Goal: Information Seeking & Learning: Find specific fact

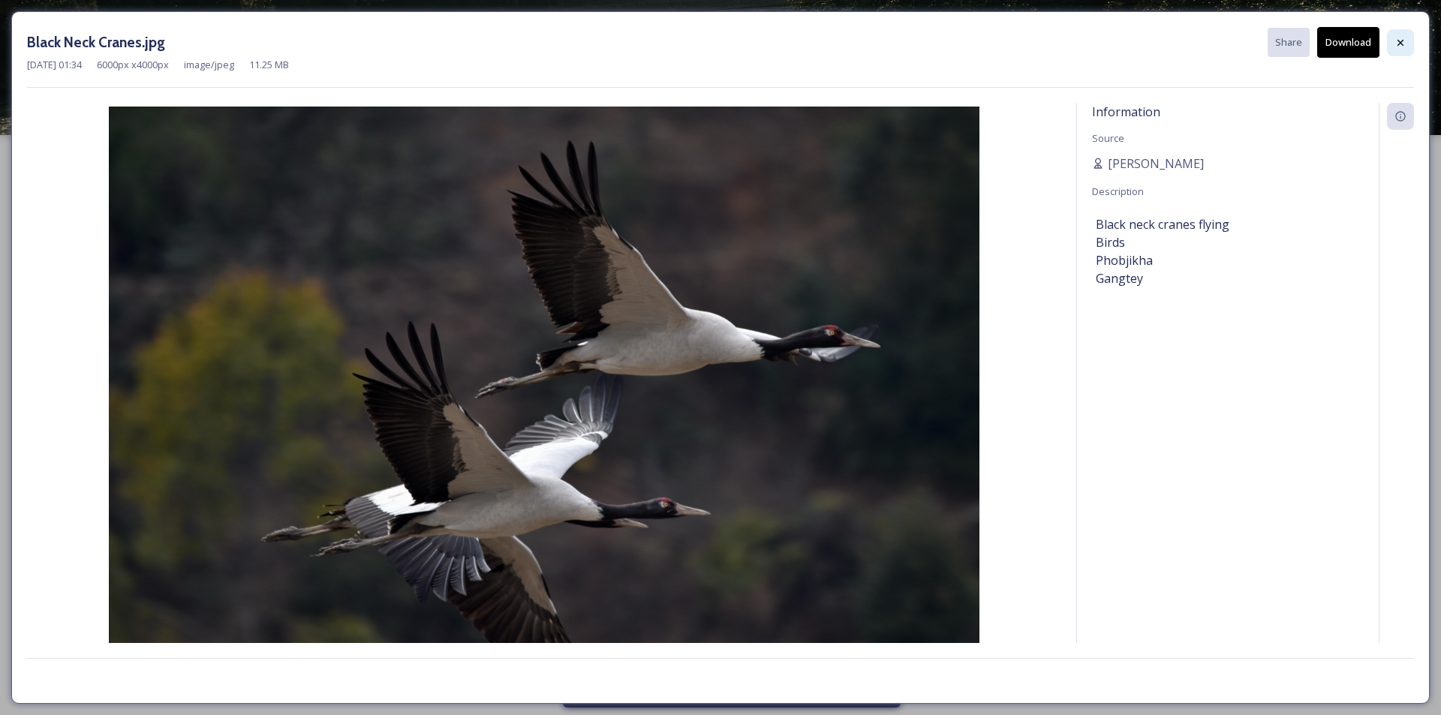
click at [1405, 44] on icon at bounding box center [1401, 43] width 12 height 12
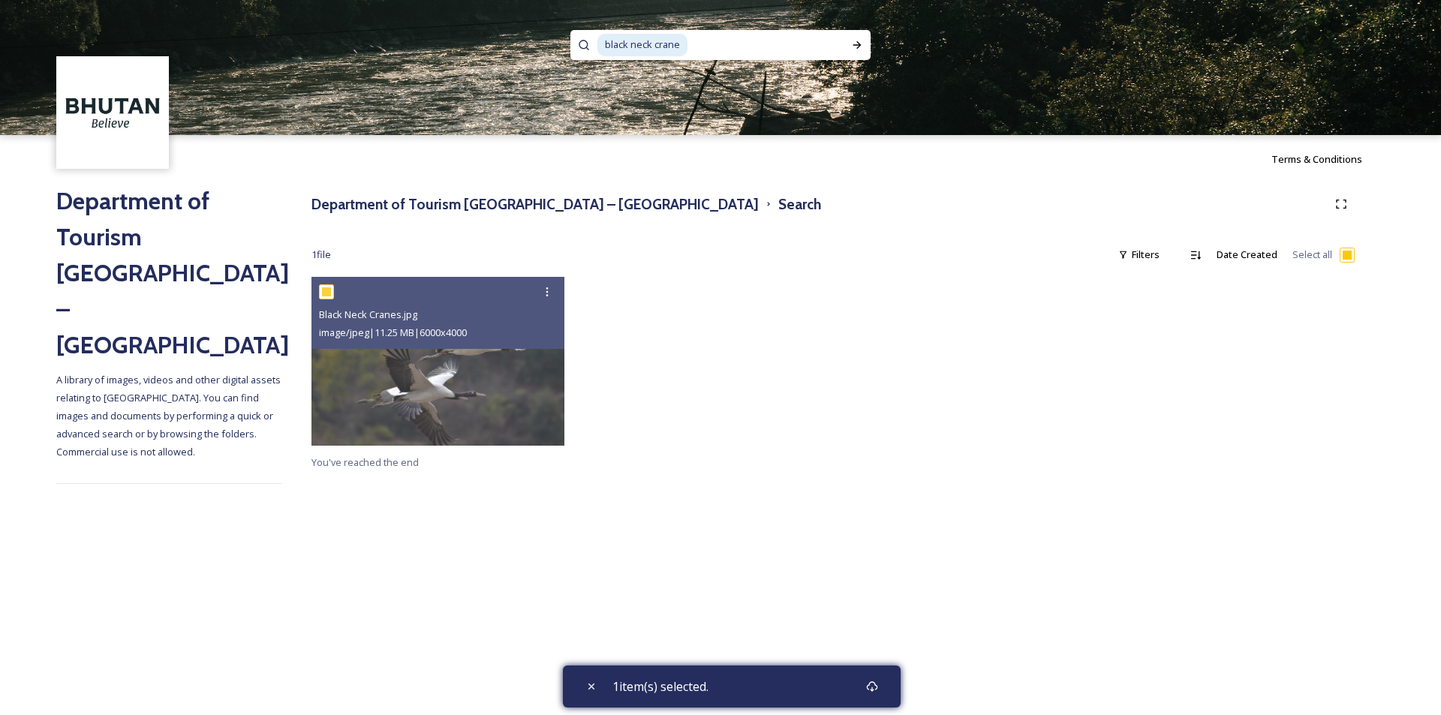
click at [730, 47] on input at bounding box center [766, 45] width 155 height 33
type input "b"
paste input "Gangtey Goemba"
type input "Gangtey Goemba"
click at [863, 38] on div "Run Search" at bounding box center [857, 45] width 27 height 27
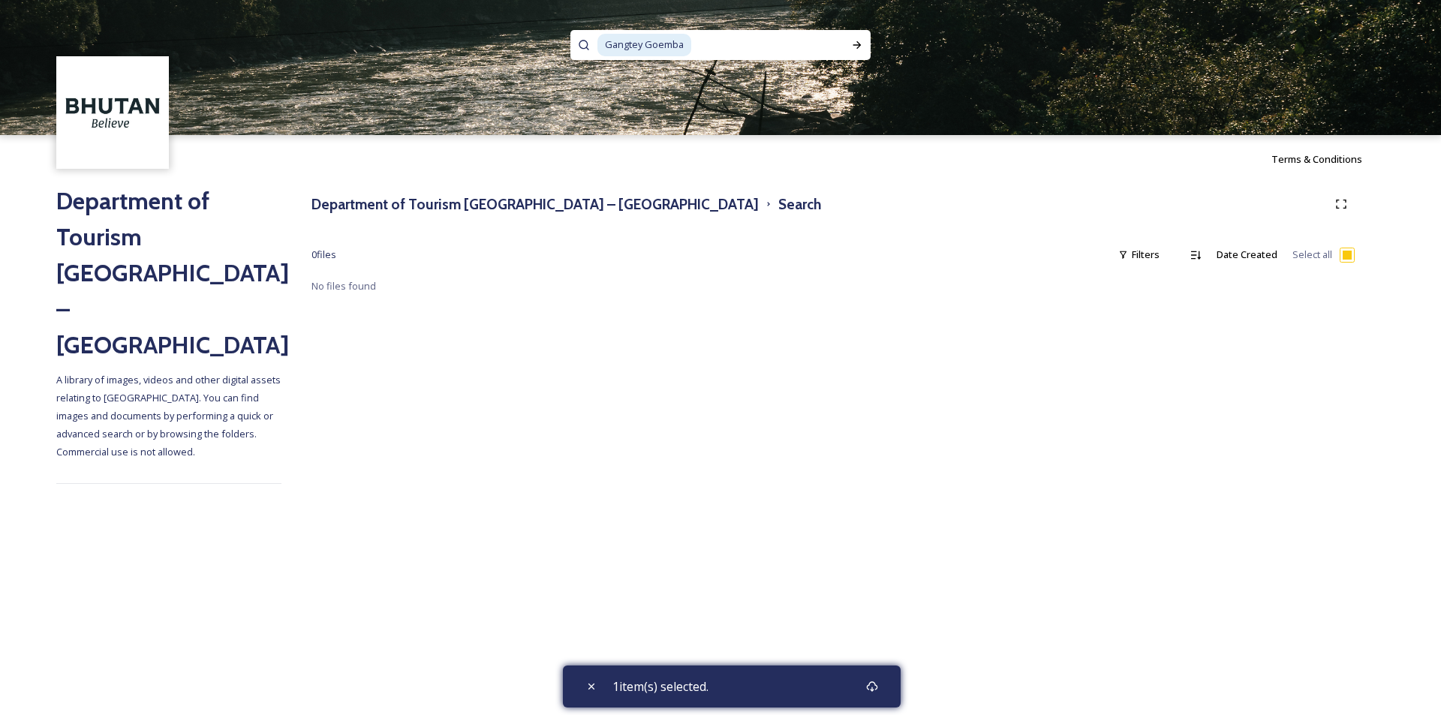
click at [664, 41] on span "Gangtey Goemba" at bounding box center [645, 45] width 94 height 22
click at [704, 41] on input at bounding box center [768, 45] width 151 height 33
type input "Gangtey Goenpa"
click at [852, 44] on icon at bounding box center [857, 45] width 12 height 12
click at [704, 45] on input at bounding box center [767, 45] width 153 height 33
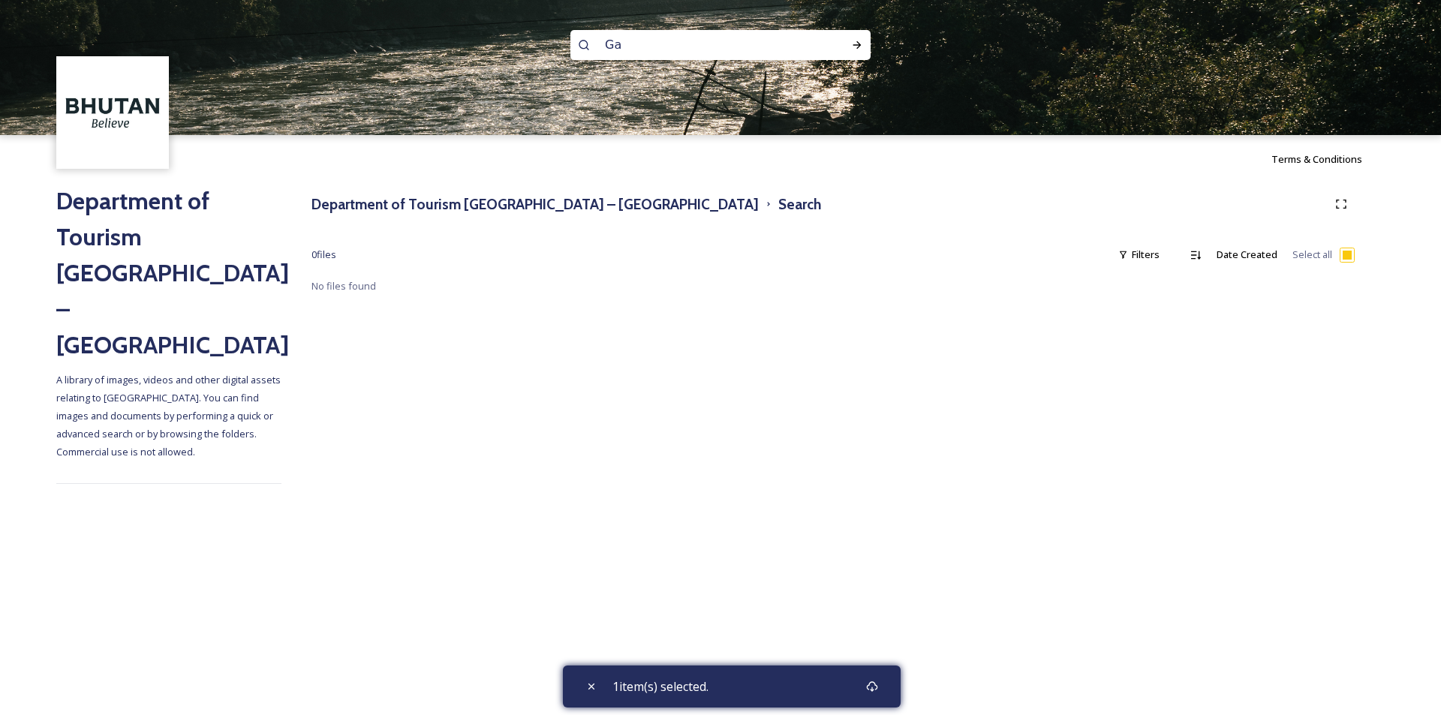
type input "G"
type input "shendra"
click at [860, 49] on icon at bounding box center [857, 45] width 12 height 12
click at [638, 49] on span "shendra" at bounding box center [624, 45] width 53 height 22
click at [700, 37] on input at bounding box center [741, 45] width 179 height 33
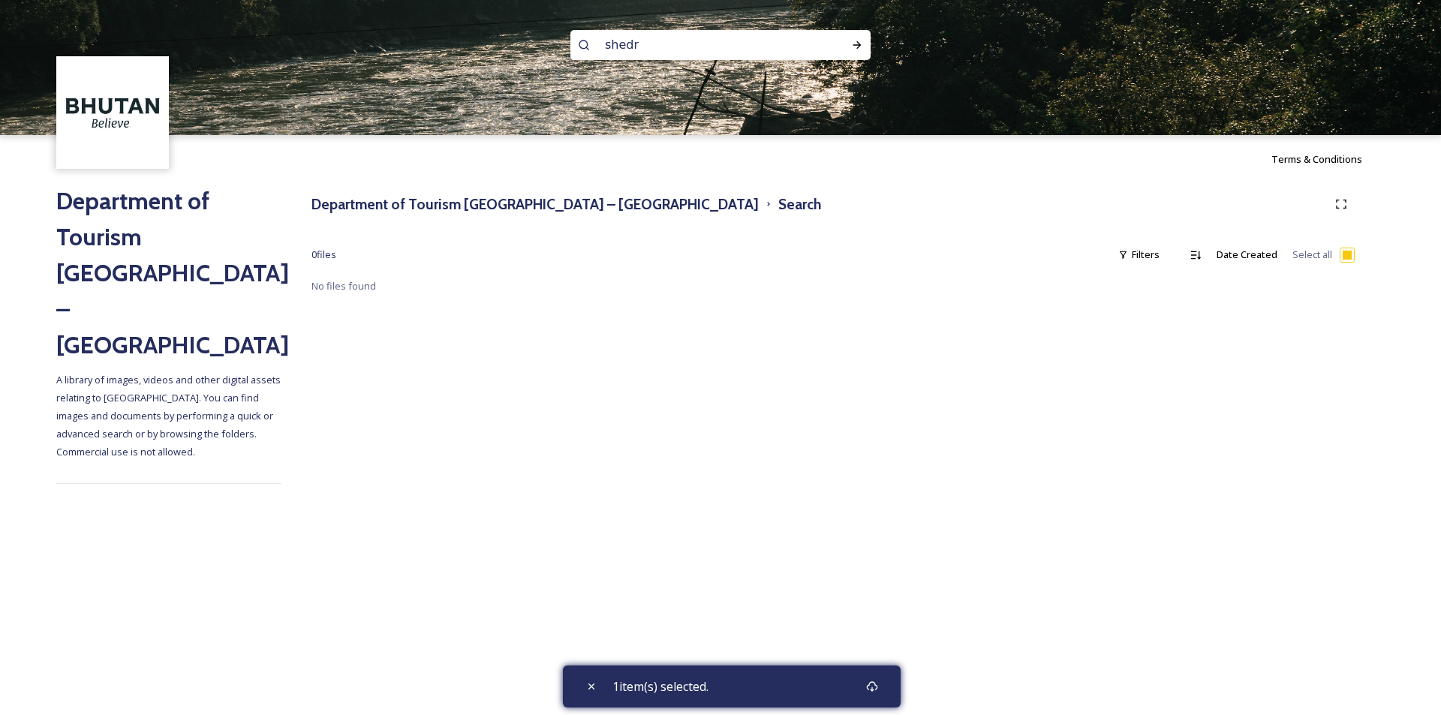
type input "shedra"
click at [856, 45] on icon at bounding box center [858, 45] width 8 height 8
click at [593, 681] on icon at bounding box center [592, 687] width 12 height 12
checkbox input "false"
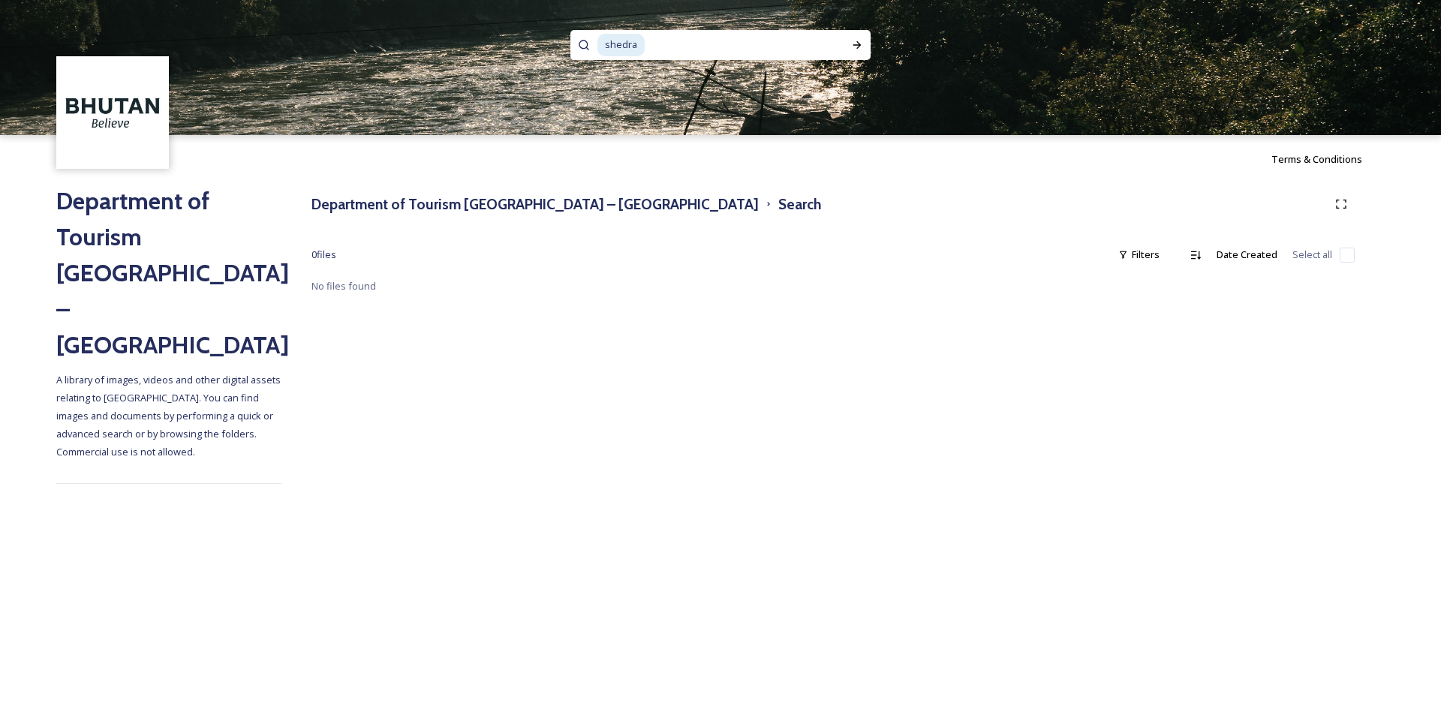
click at [669, 44] on input at bounding box center [737, 45] width 182 height 33
type input "s"
type input "gangtey"
click at [865, 49] on div "Run Search" at bounding box center [857, 45] width 27 height 27
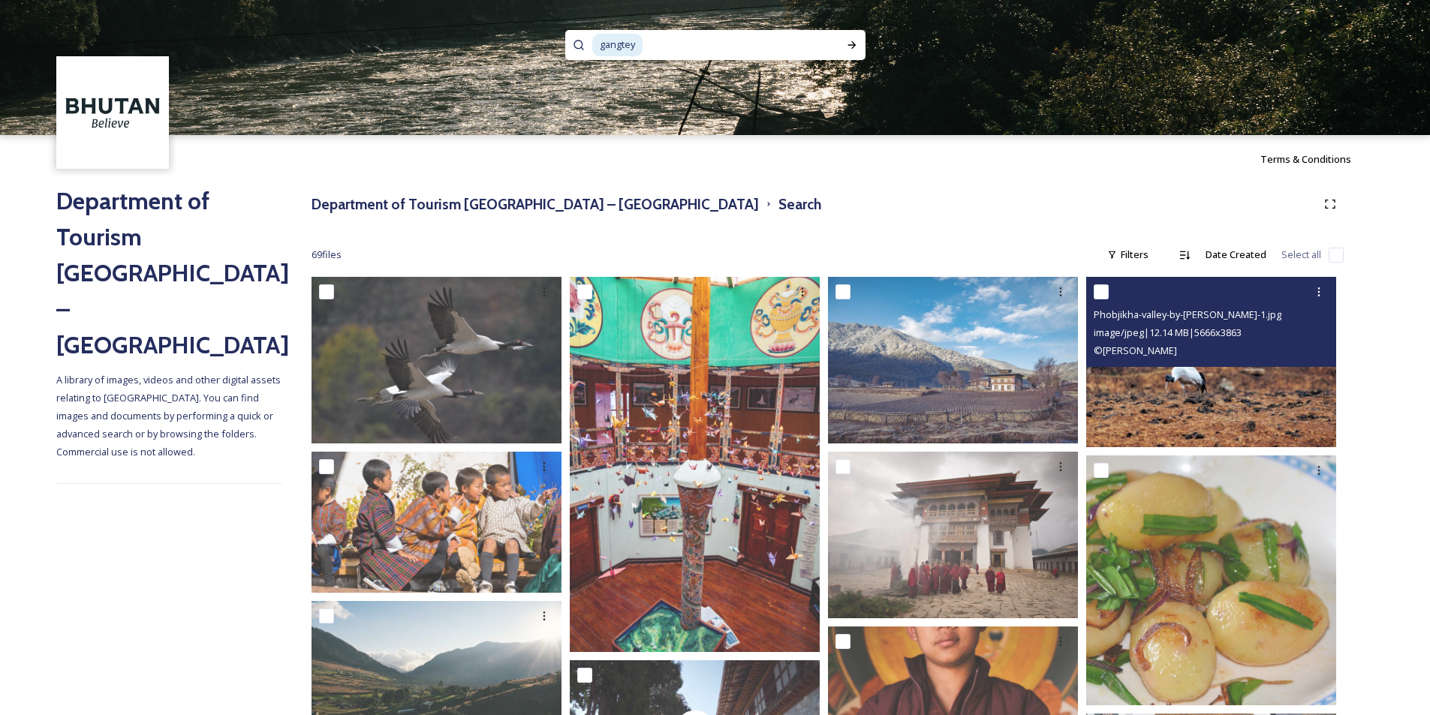
click at [1103, 288] on input "checkbox" at bounding box center [1101, 292] width 15 height 15
checkbox input "true"
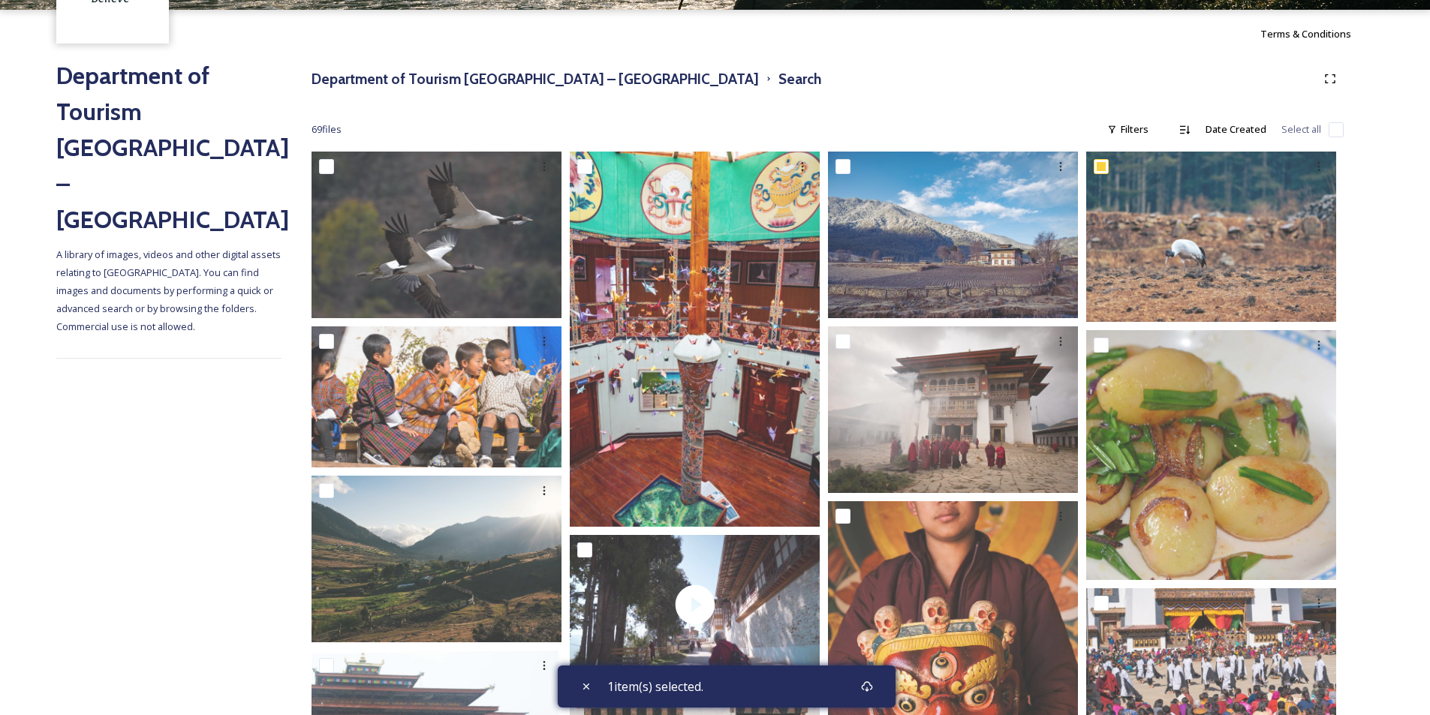
scroll to position [250, 0]
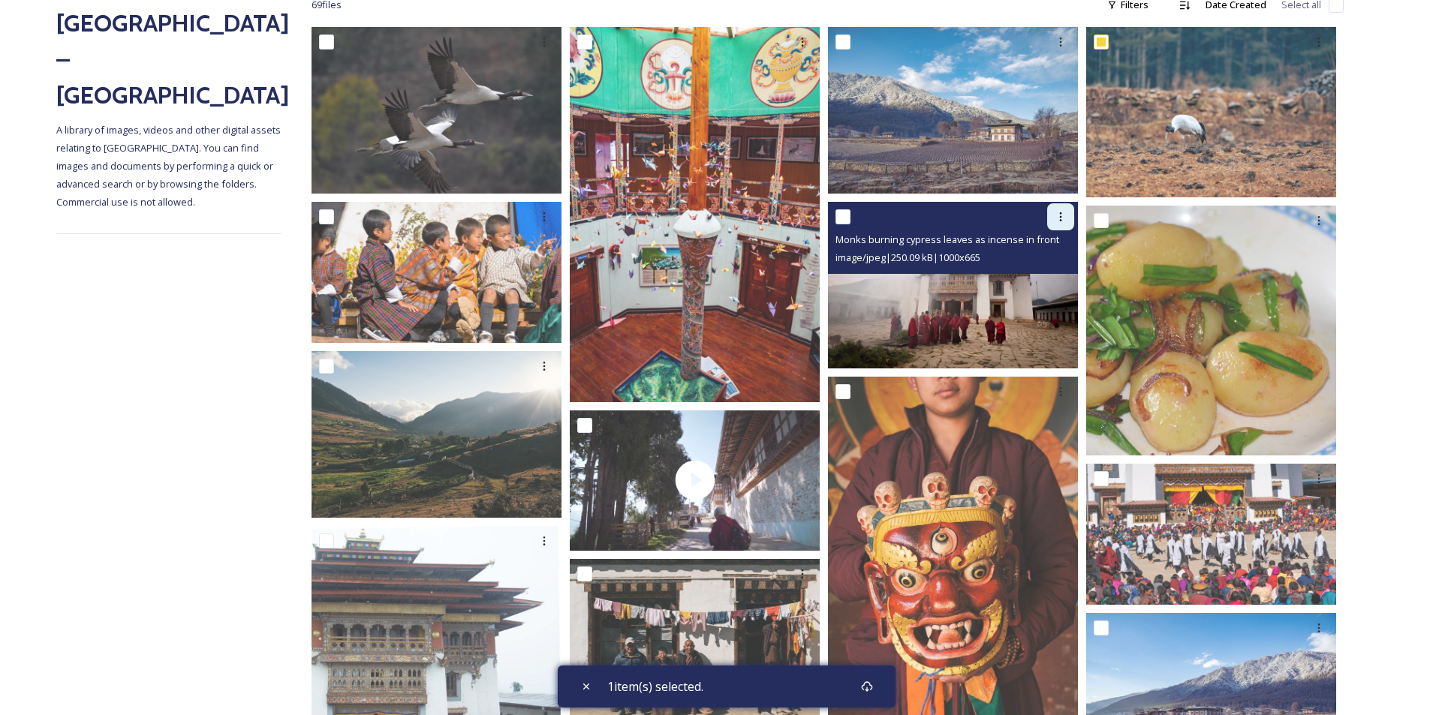
click at [1057, 220] on icon at bounding box center [1061, 217] width 12 height 12
click at [1053, 245] on span "View File" at bounding box center [1039, 249] width 39 height 14
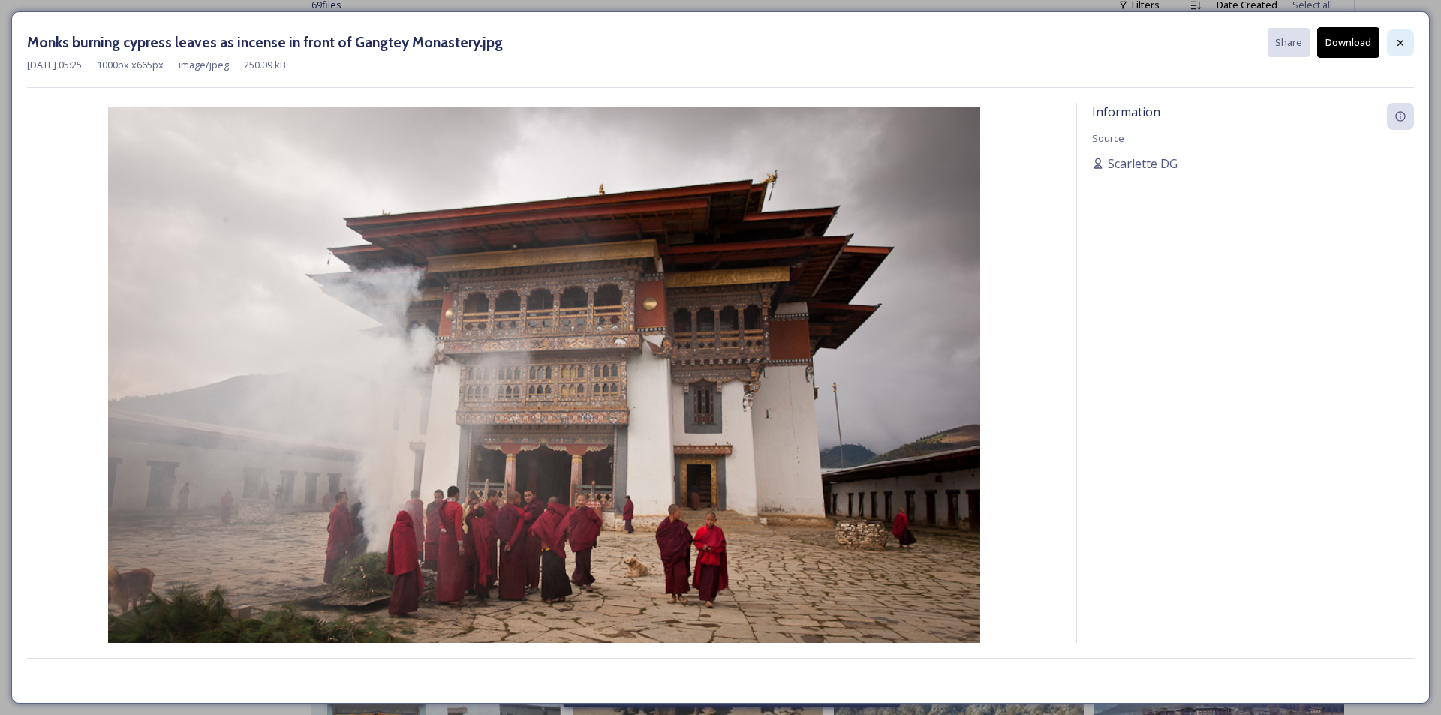
click at [1399, 38] on icon at bounding box center [1401, 43] width 12 height 12
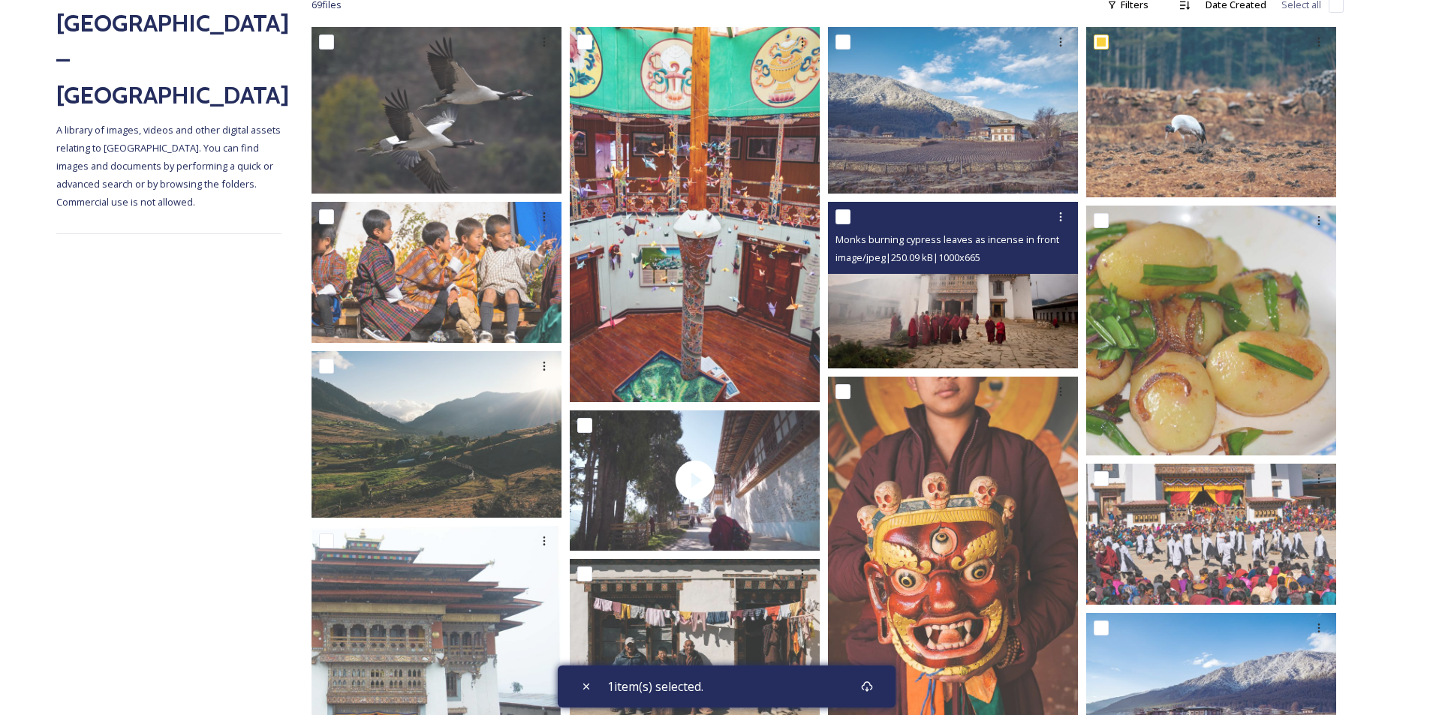
click at [841, 216] on input "checkbox" at bounding box center [843, 216] width 15 height 15
checkbox input "true"
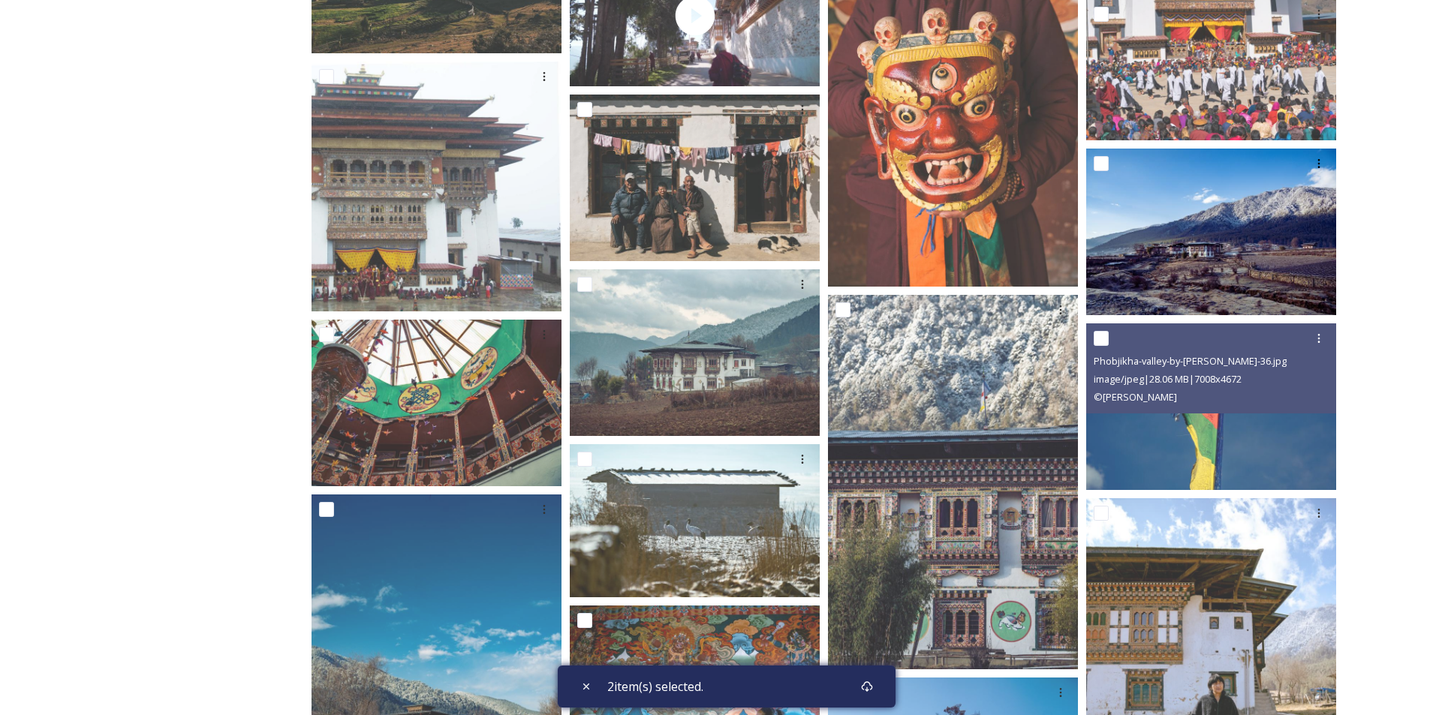
scroll to position [751, 0]
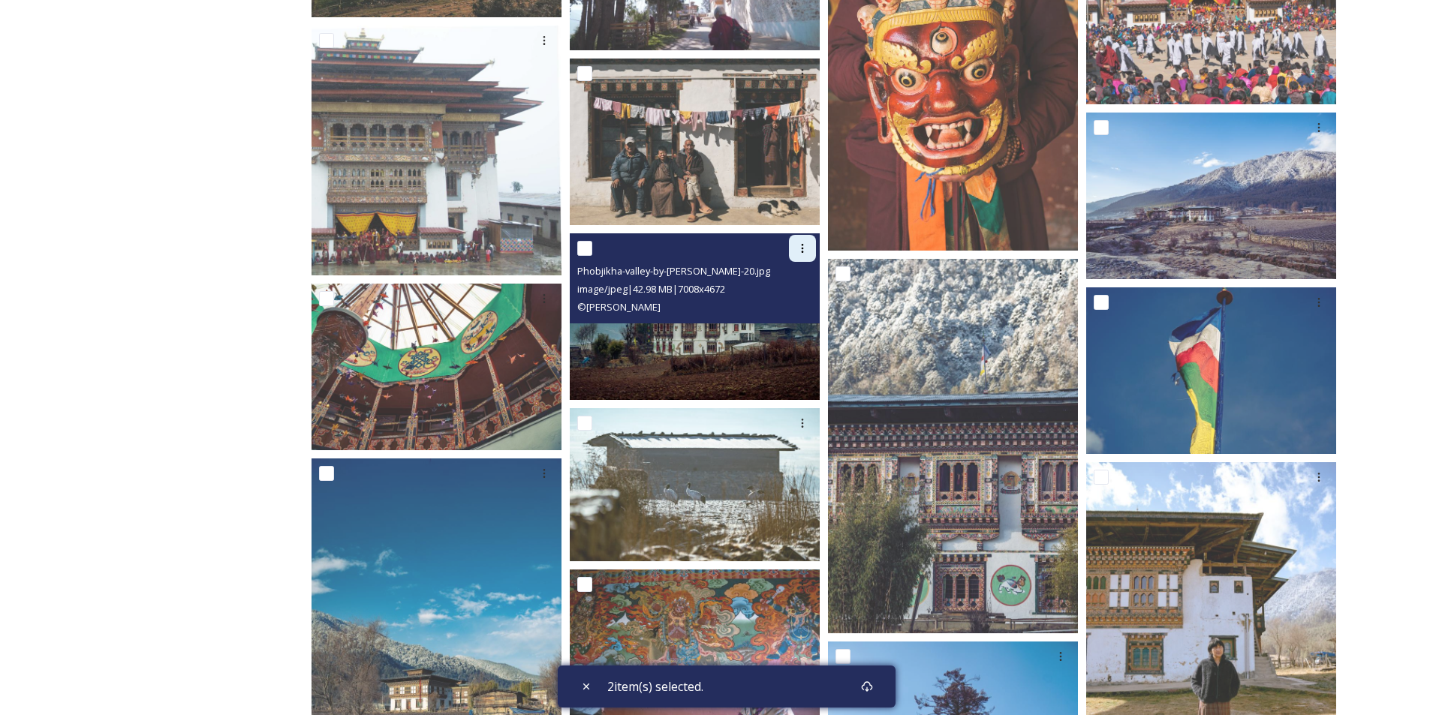
click at [805, 249] on icon at bounding box center [803, 248] width 12 height 12
click at [789, 279] on span "View File" at bounding box center [781, 281] width 39 height 14
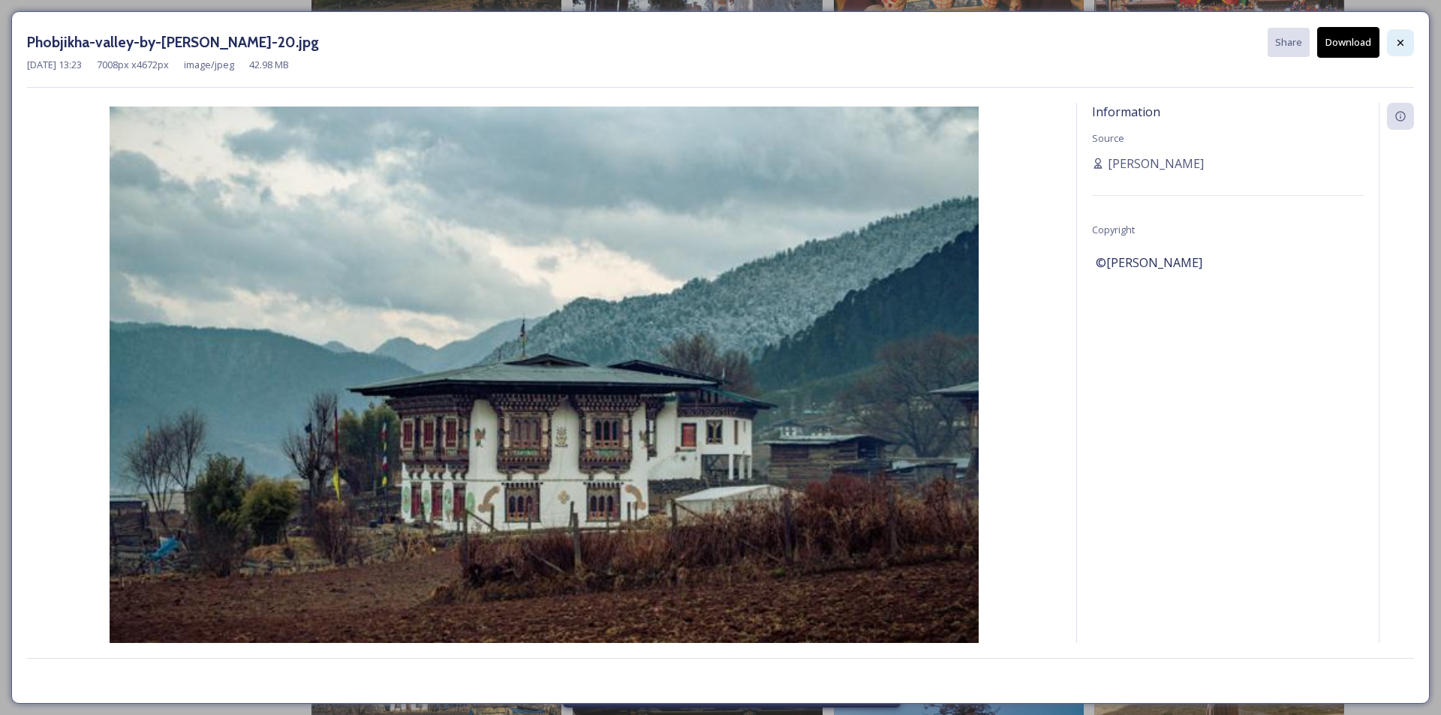
click at [1399, 43] on icon at bounding box center [1401, 43] width 12 height 12
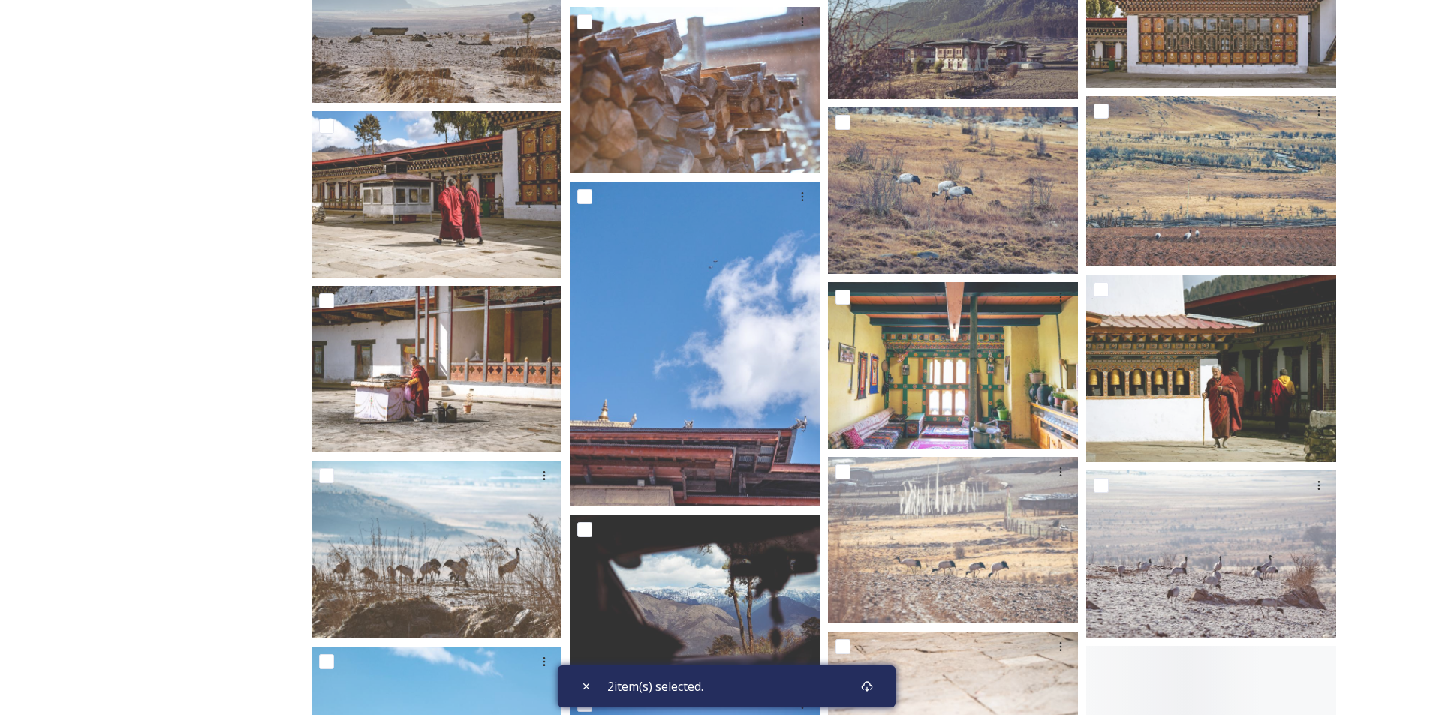
scroll to position [1877, 0]
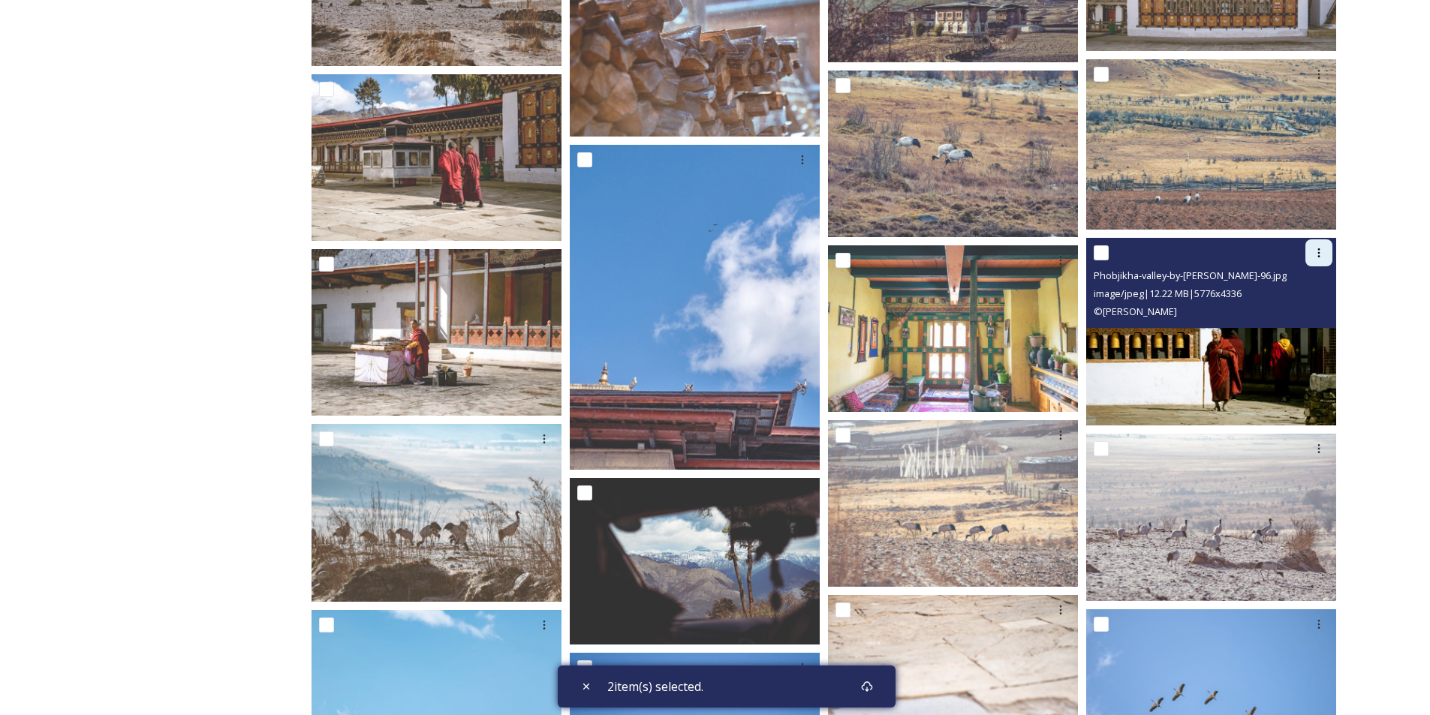
click at [1326, 252] on div at bounding box center [1319, 252] width 27 height 27
click at [1287, 282] on span "View File" at bounding box center [1298, 286] width 39 height 14
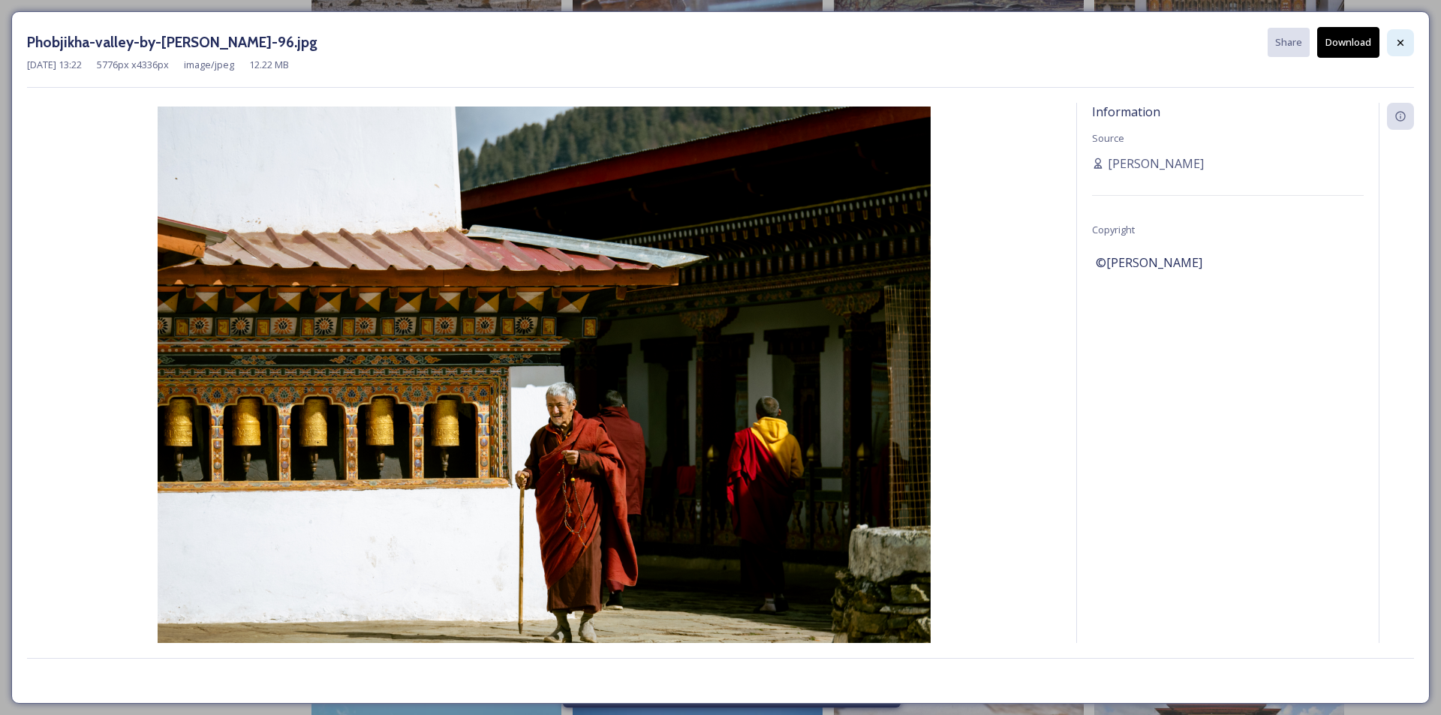
click at [1402, 44] on icon at bounding box center [1401, 43] width 12 height 12
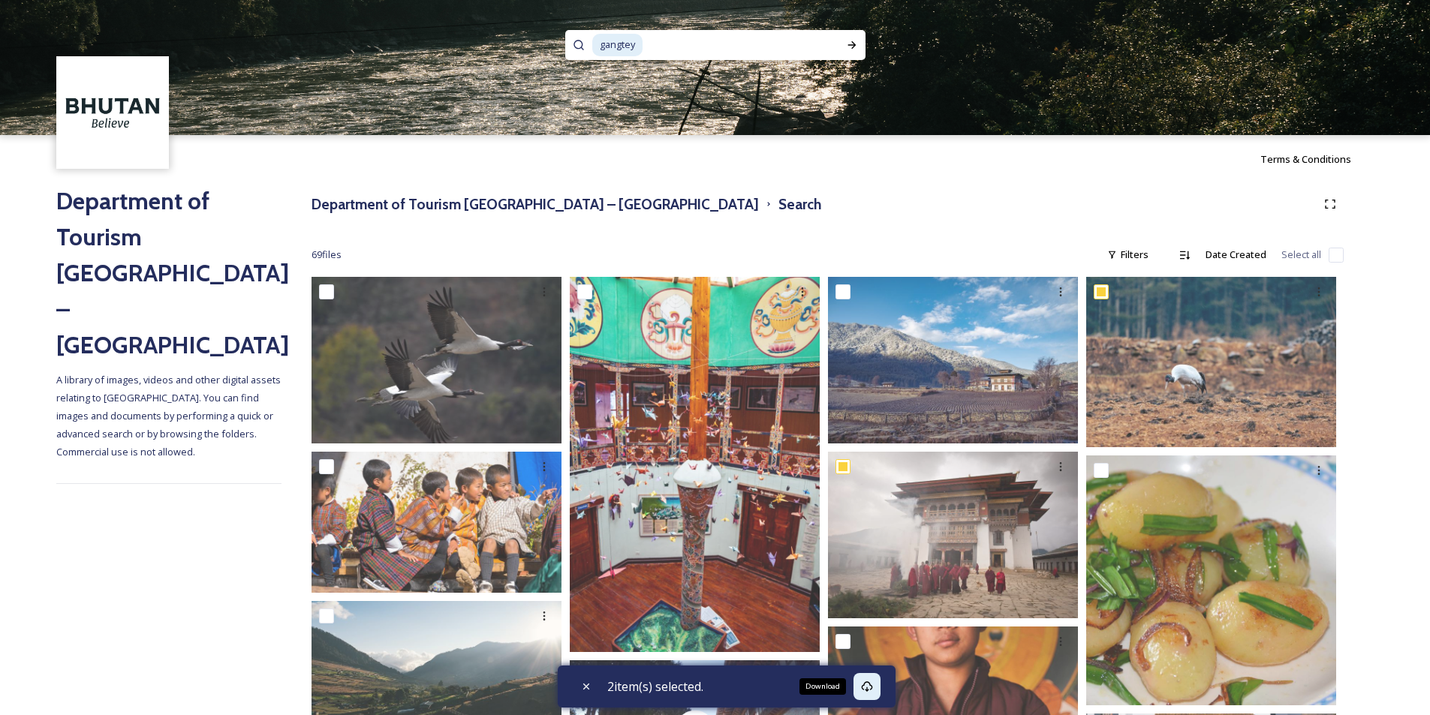
click at [873, 688] on icon at bounding box center [867, 687] width 12 height 12
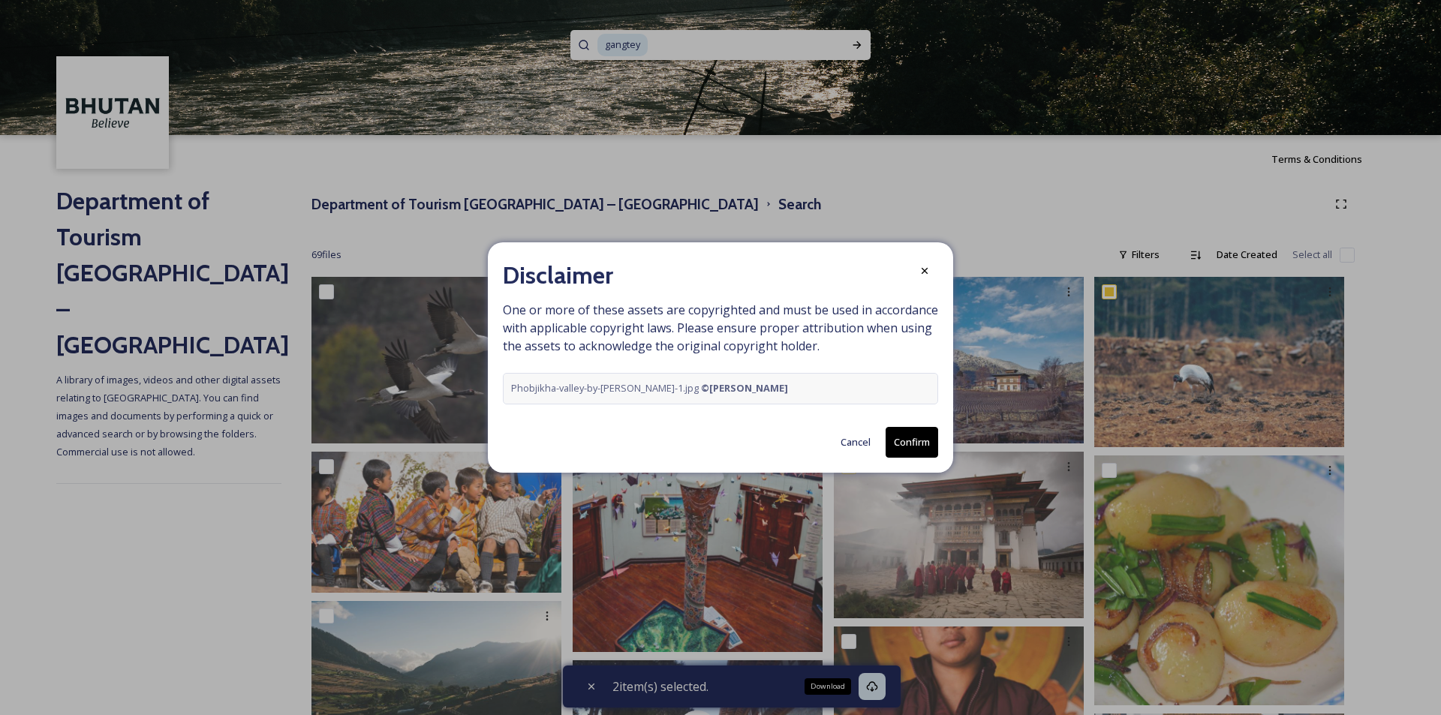
click at [899, 441] on button "Confirm" at bounding box center [912, 442] width 53 height 31
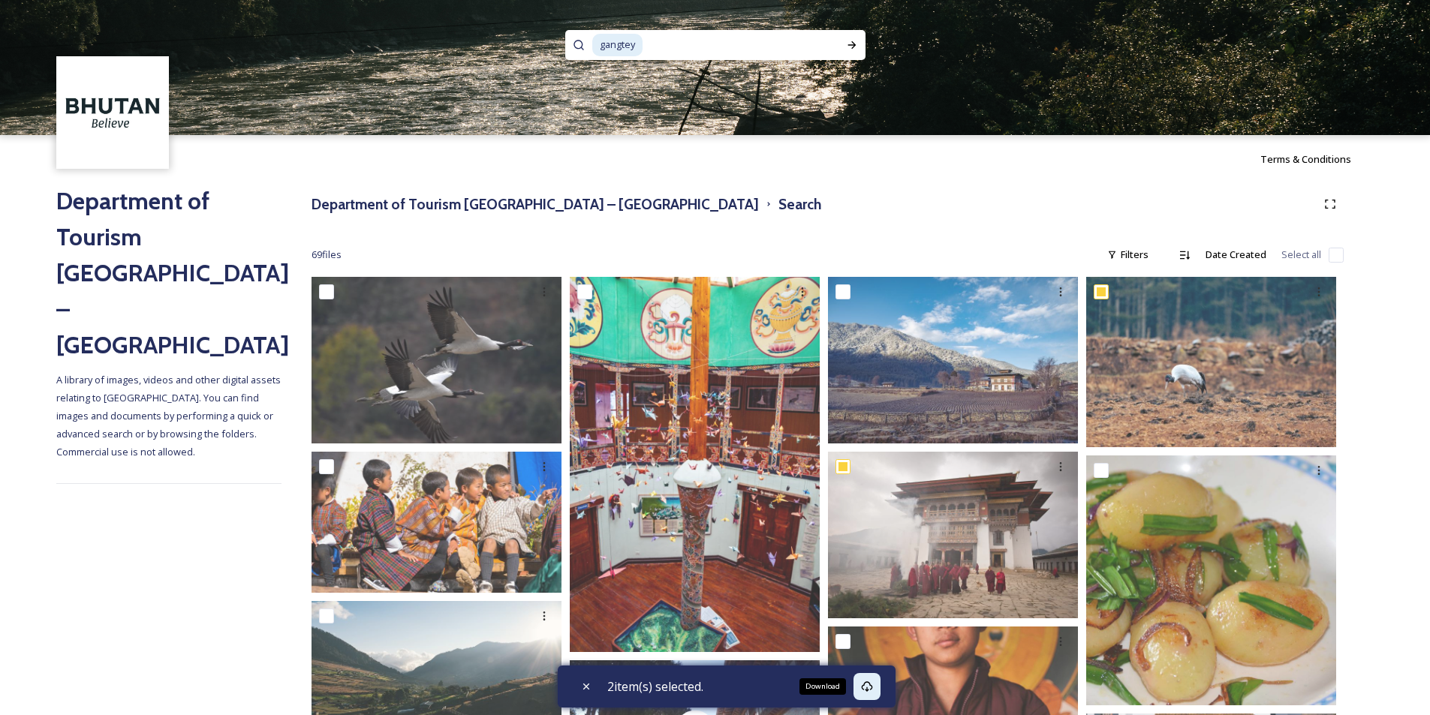
click at [672, 44] on input at bounding box center [734, 45] width 180 height 33
type input "gangtey monastery"
click at [851, 43] on icon at bounding box center [852, 45] width 12 height 12
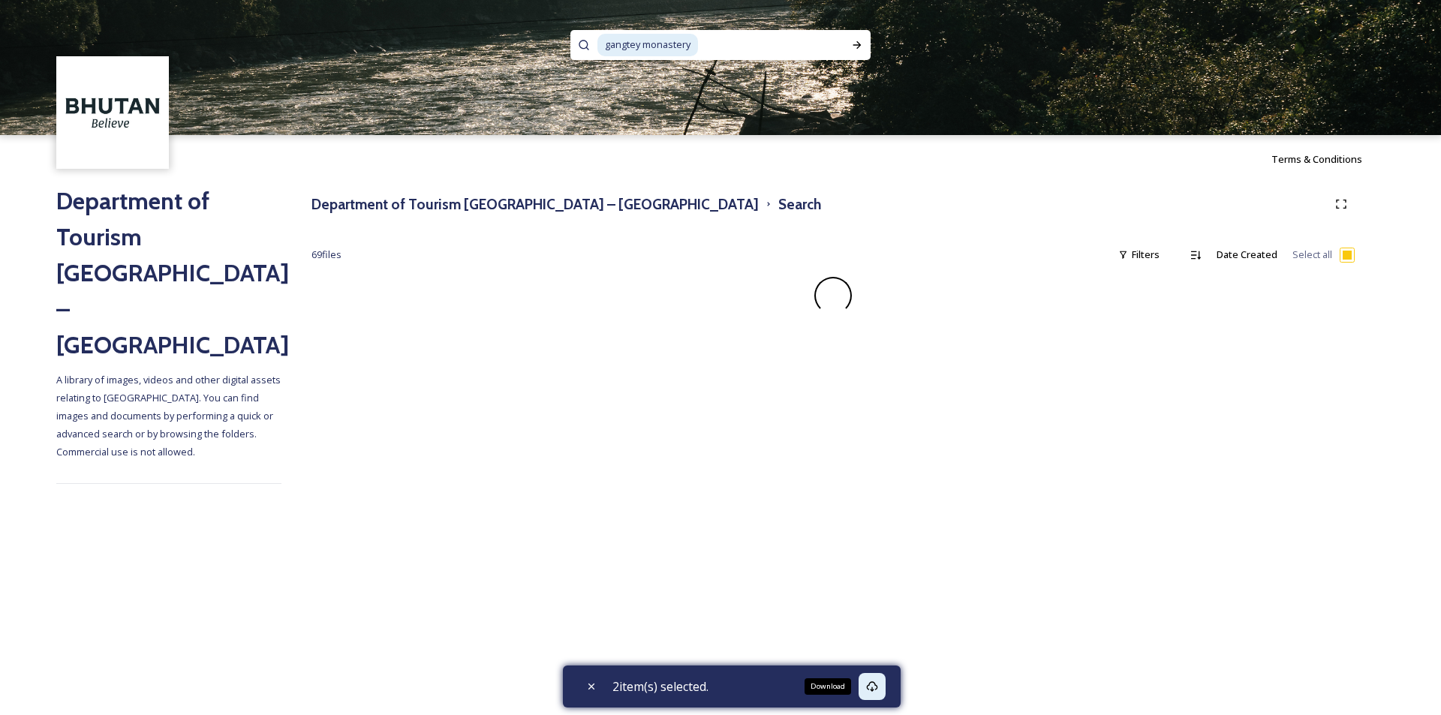
checkbox input "false"
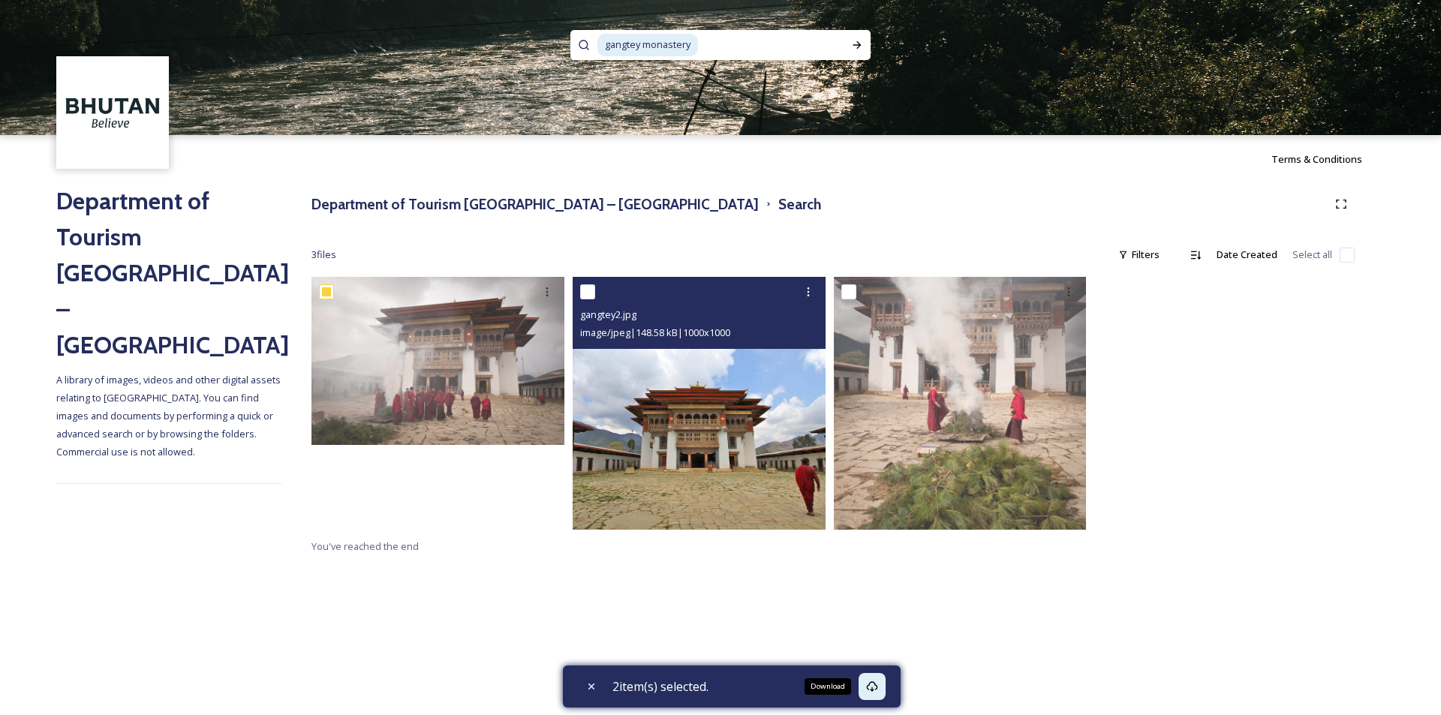
click at [587, 293] on input "checkbox" at bounding box center [587, 292] width 15 height 15
checkbox input "true"
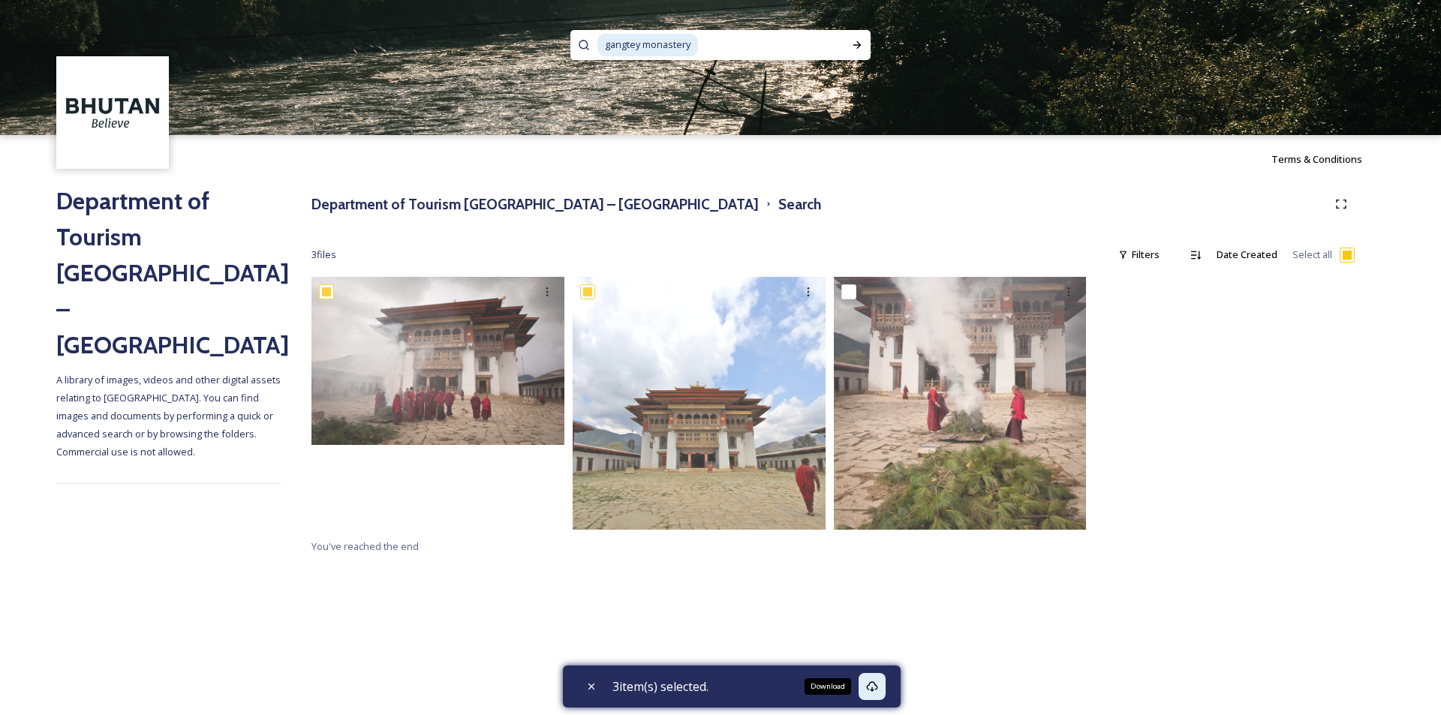
click at [878, 689] on icon at bounding box center [872, 687] width 12 height 12
click at [742, 46] on input at bounding box center [772, 45] width 144 height 33
type input "g"
type input "lawala"
click at [855, 41] on icon at bounding box center [857, 45] width 12 height 12
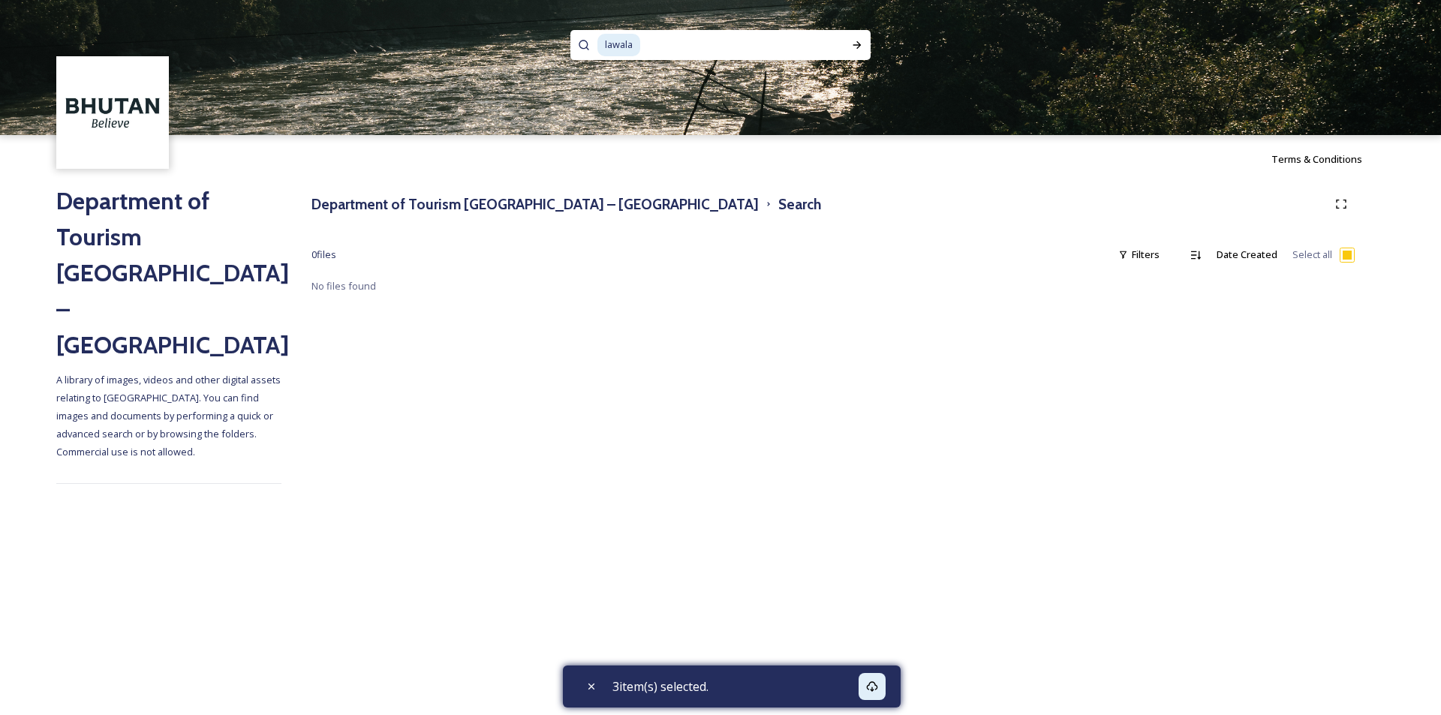
click at [661, 50] on input at bounding box center [734, 45] width 184 height 33
type input "lawala pass"
click at [857, 37] on div "Run Search" at bounding box center [857, 45] width 27 height 27
click at [640, 44] on span "lawala pass" at bounding box center [631, 45] width 67 height 22
click at [682, 44] on input at bounding box center [752, 45] width 172 height 33
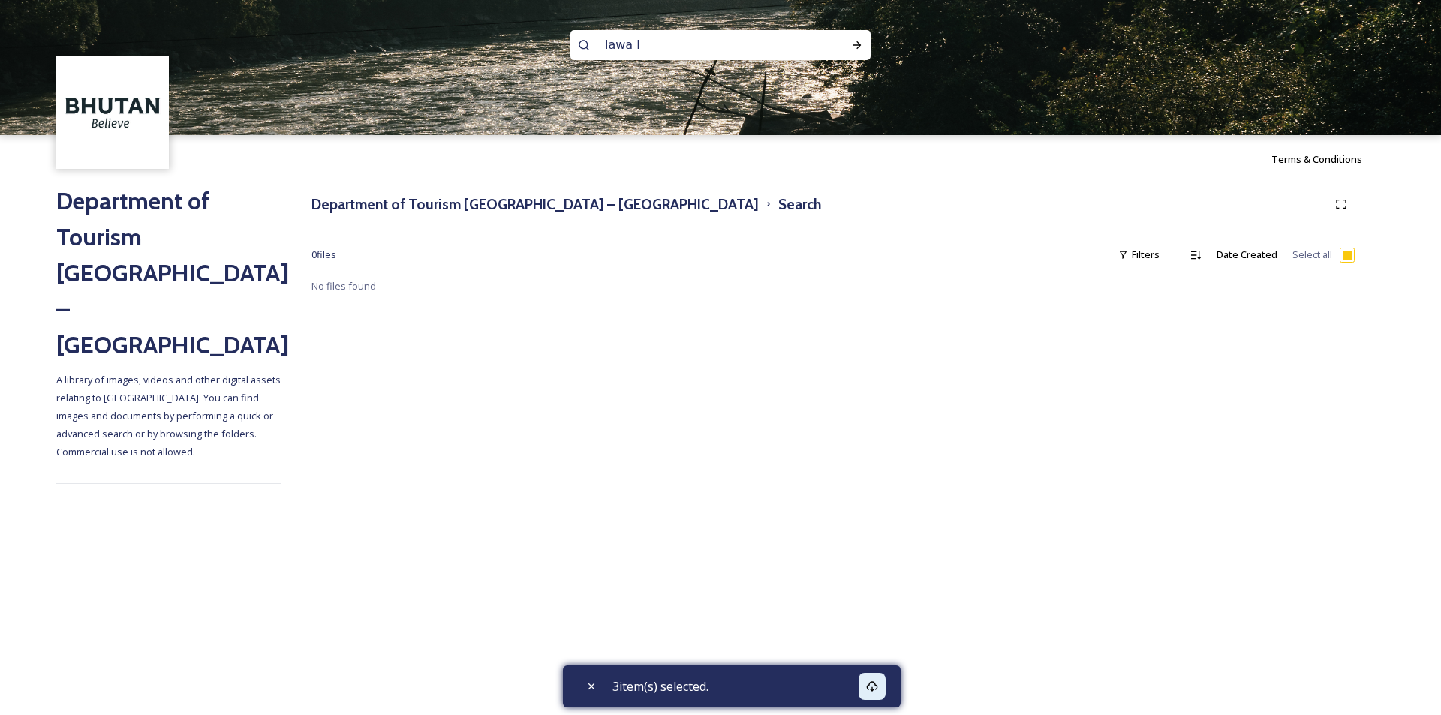
type input "lawa la"
click at [852, 45] on icon at bounding box center [857, 45] width 12 height 12
click at [675, 42] on input at bounding box center [735, 45] width 182 height 33
type input "l"
paste input "[PERSON_NAME]"
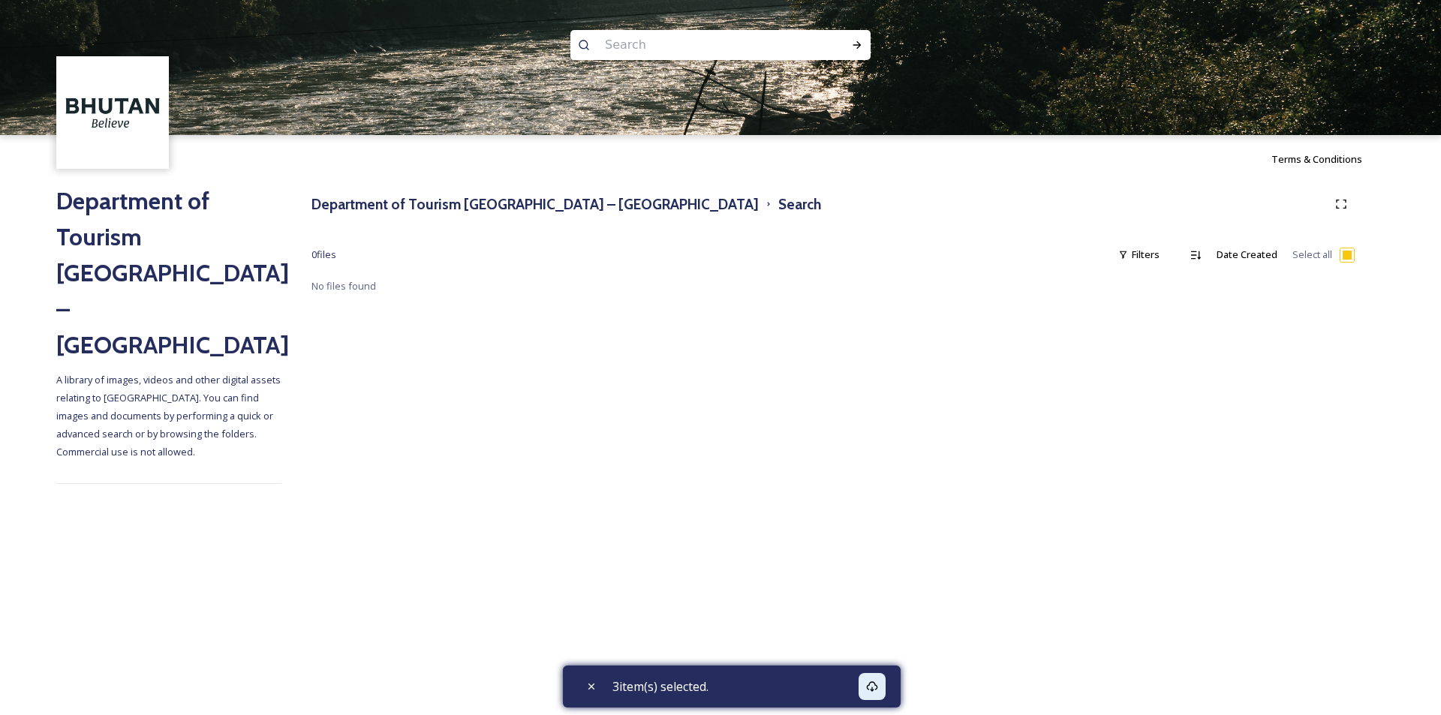
type input "[PERSON_NAME]"
click at [857, 47] on icon at bounding box center [857, 45] width 12 height 12
click at [593, 689] on icon at bounding box center [592, 687] width 12 height 12
checkbox input "false"
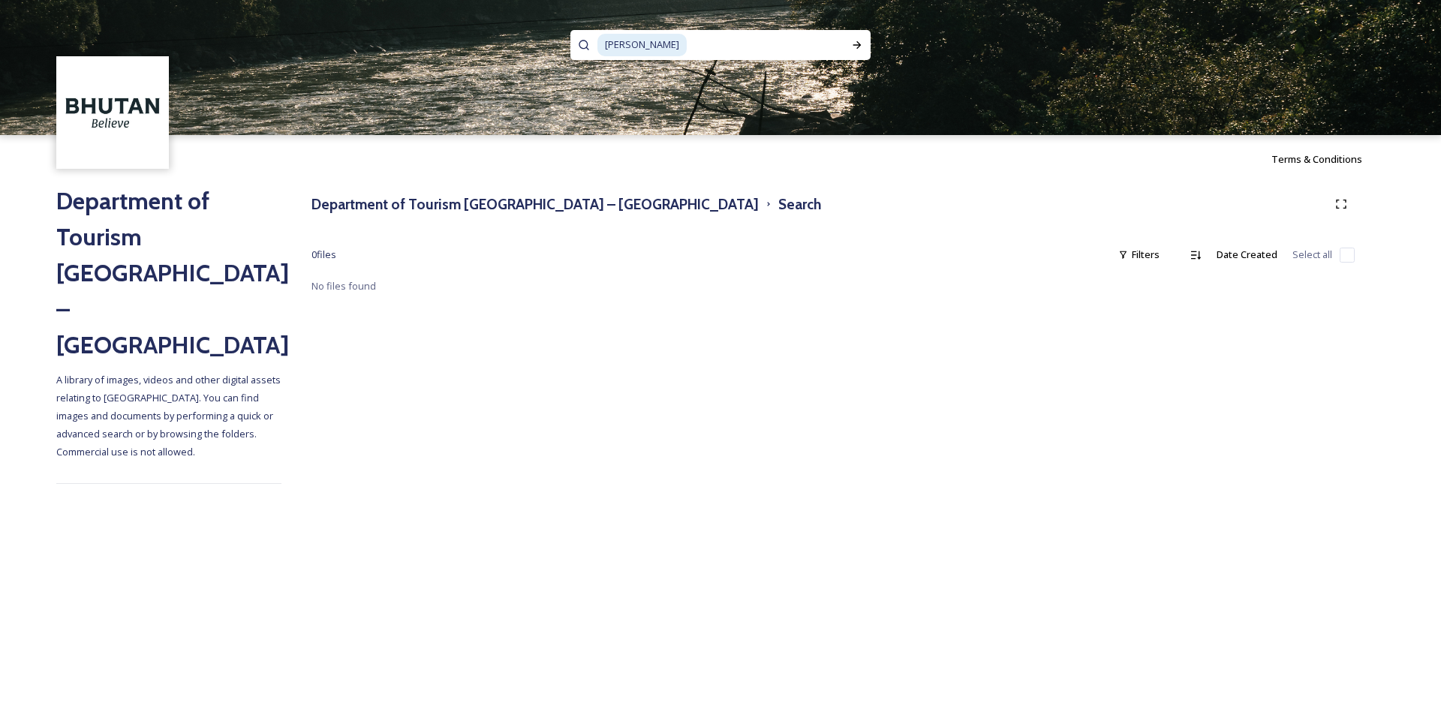
click at [736, 45] on input at bounding box center [765, 45] width 155 height 33
type input "Lhakhang"
click at [859, 49] on icon at bounding box center [857, 45] width 12 height 12
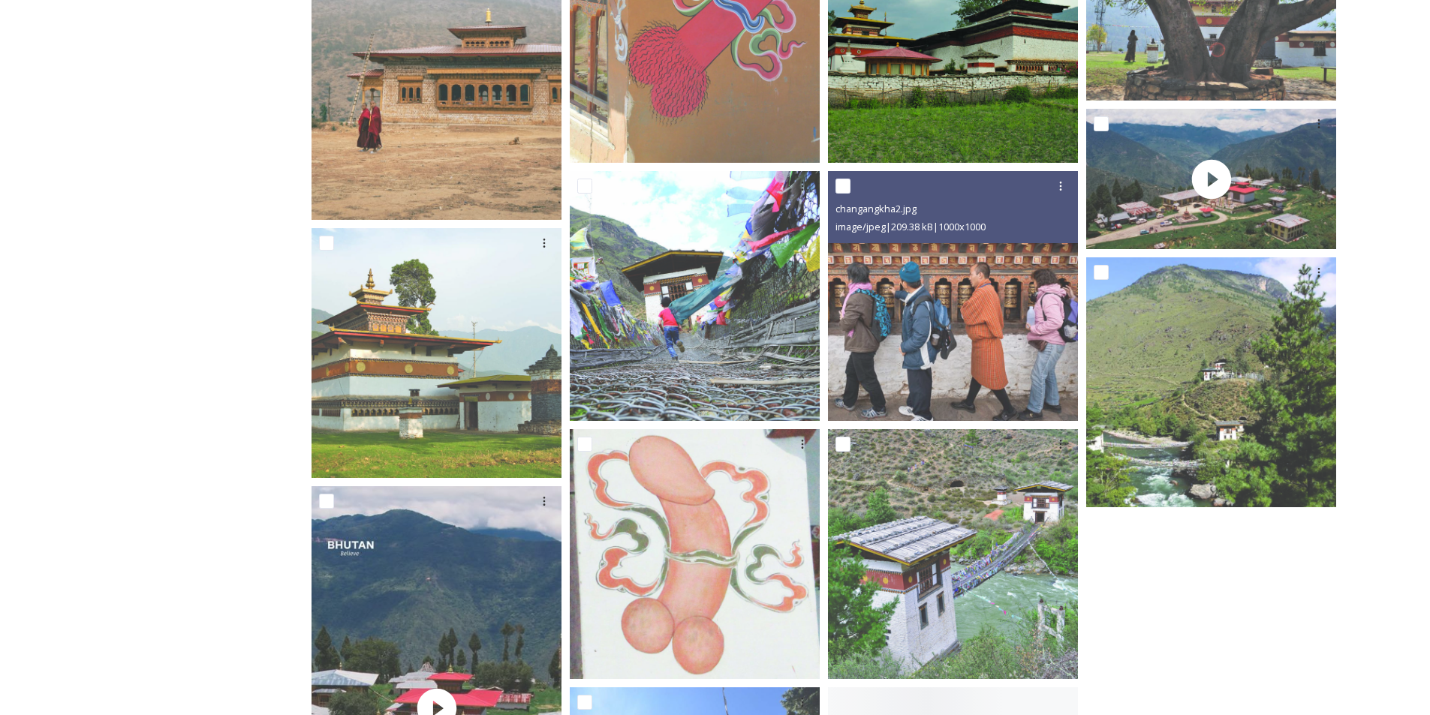
scroll to position [1502, 0]
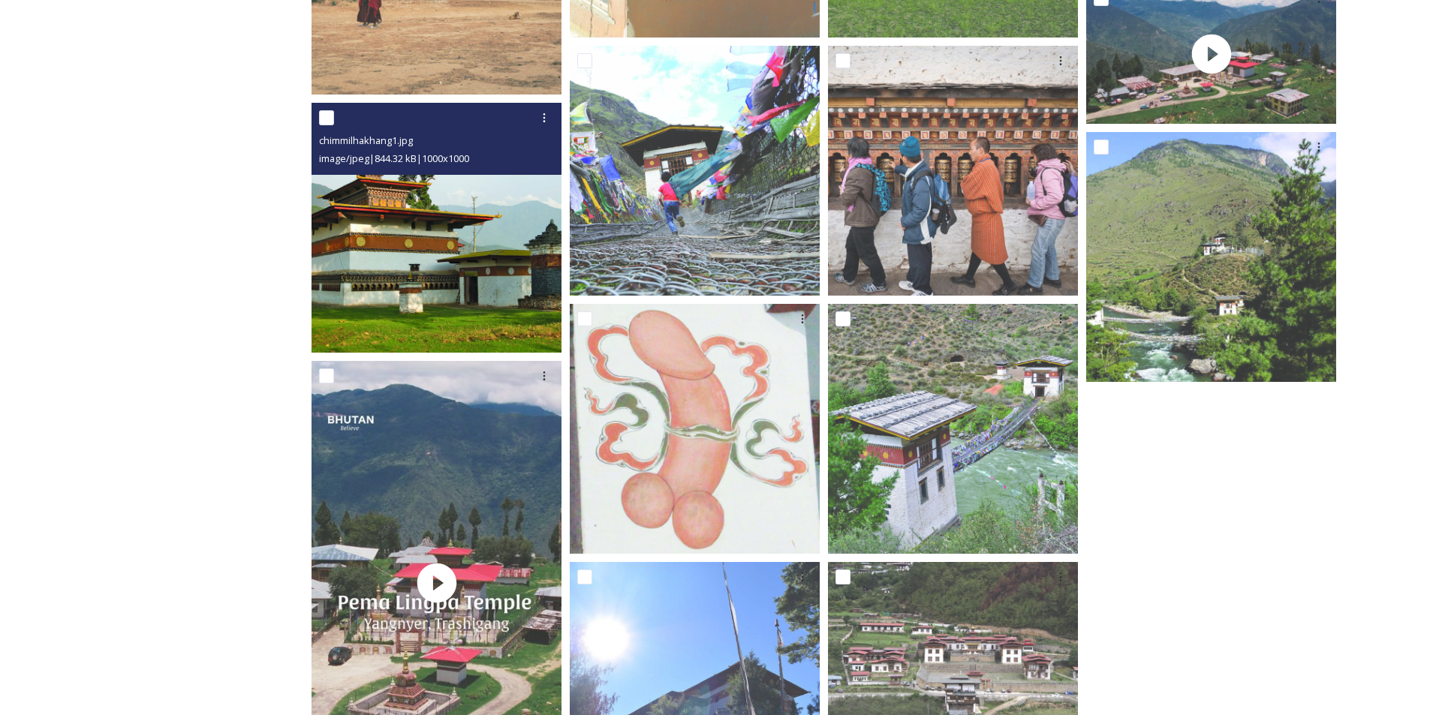
click at [329, 115] on input "checkbox" at bounding box center [326, 117] width 15 height 15
checkbox input "true"
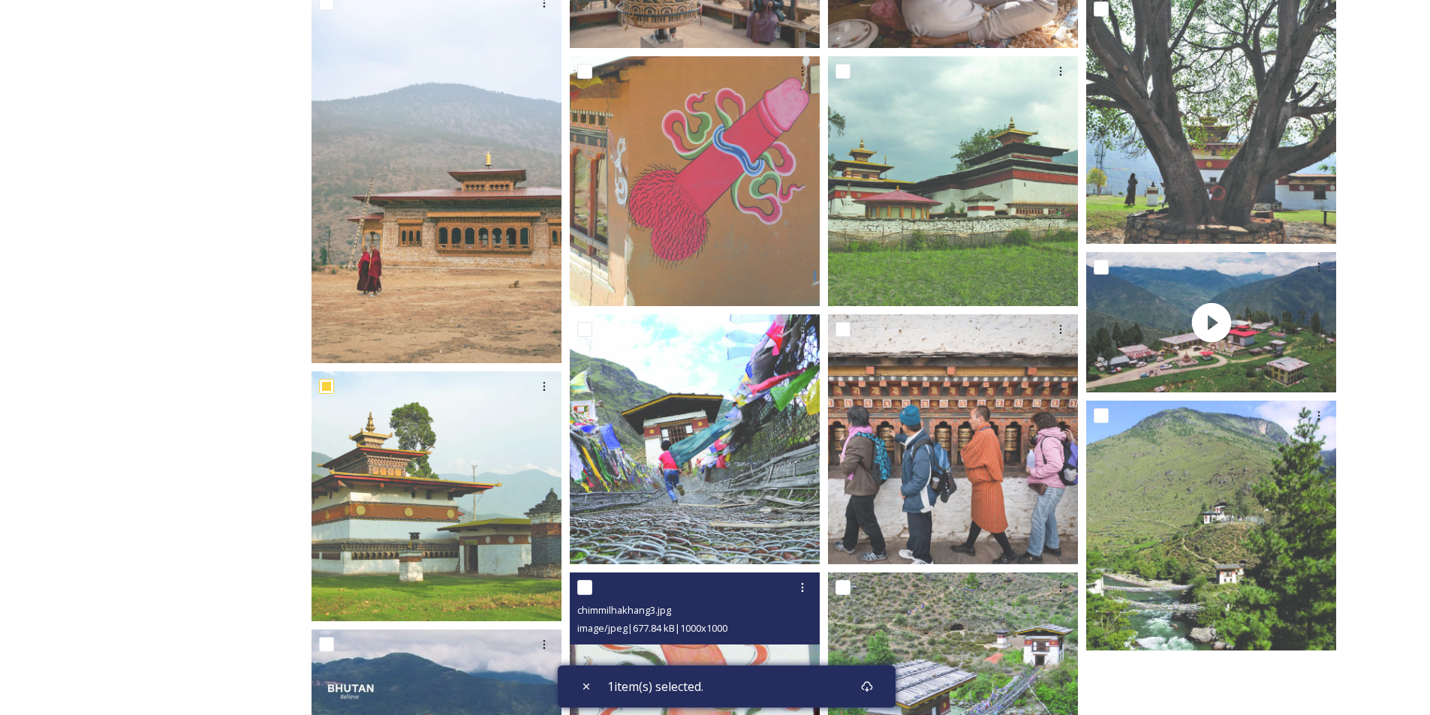
scroll to position [1126, 0]
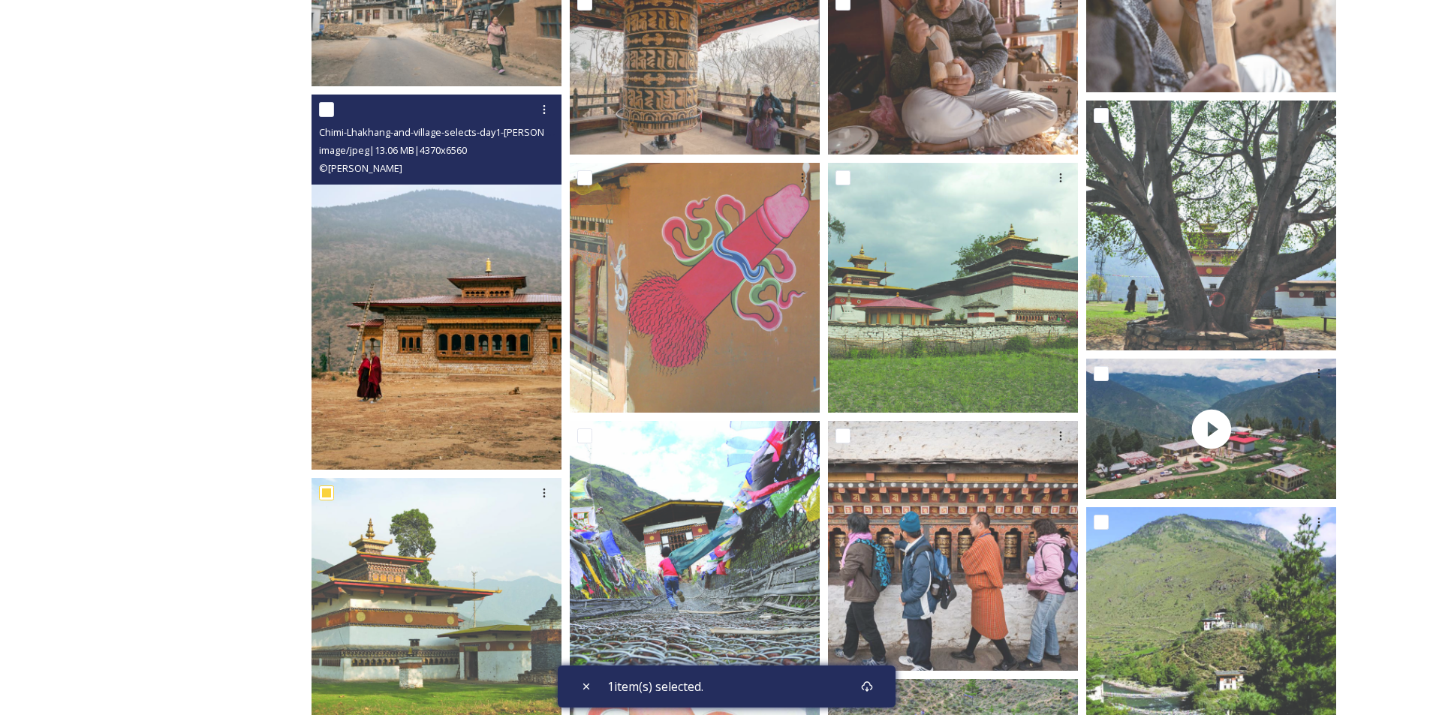
click at [326, 111] on input "checkbox" at bounding box center [326, 109] width 15 height 15
checkbox input "true"
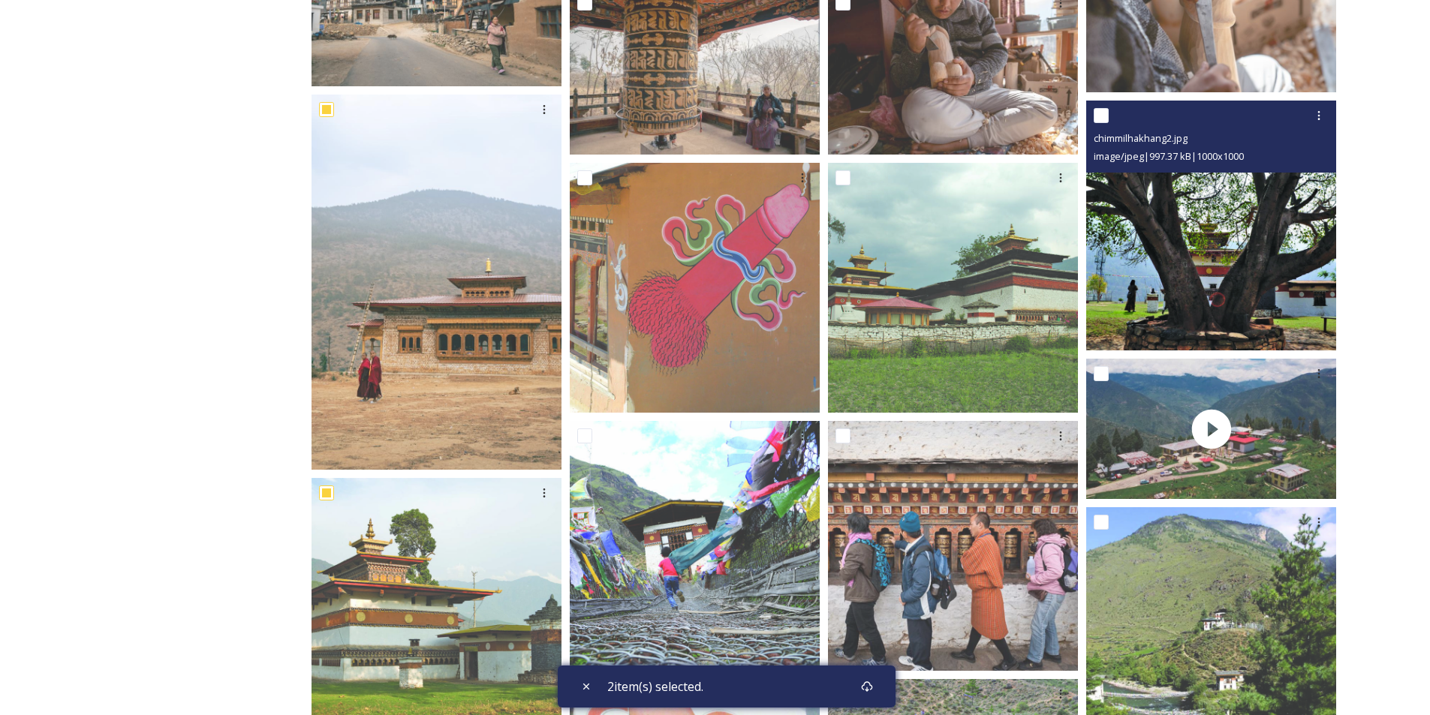
click at [1101, 113] on input "checkbox" at bounding box center [1101, 115] width 15 height 15
checkbox input "true"
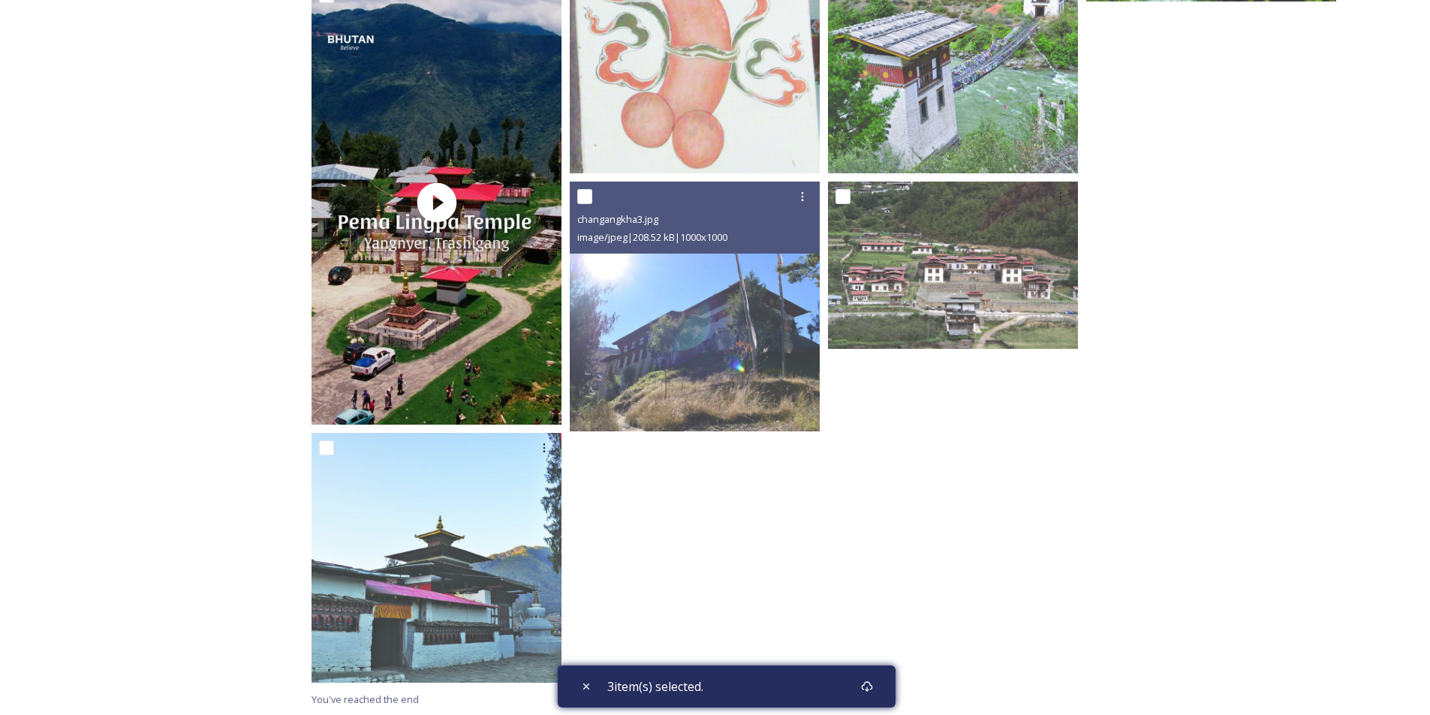
scroll to position [1883, 0]
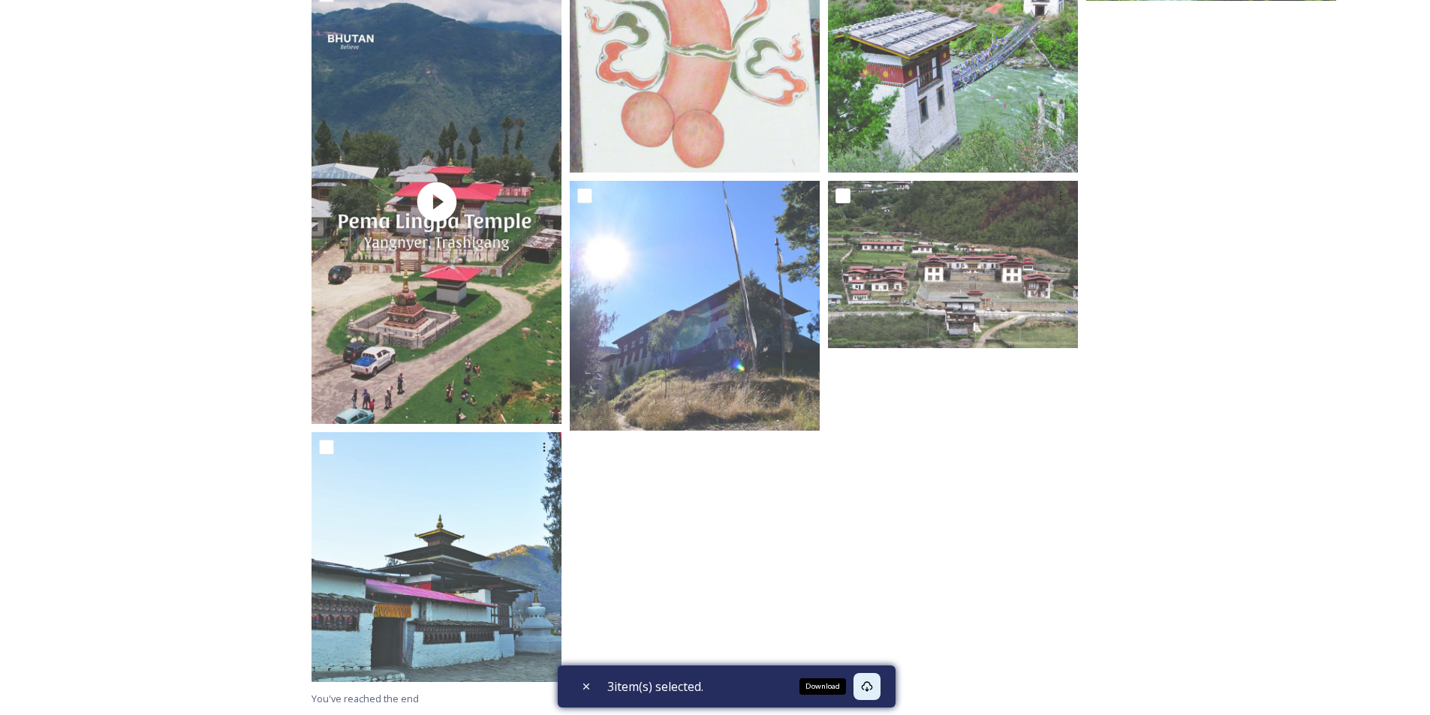
click at [873, 686] on icon at bounding box center [867, 687] width 12 height 12
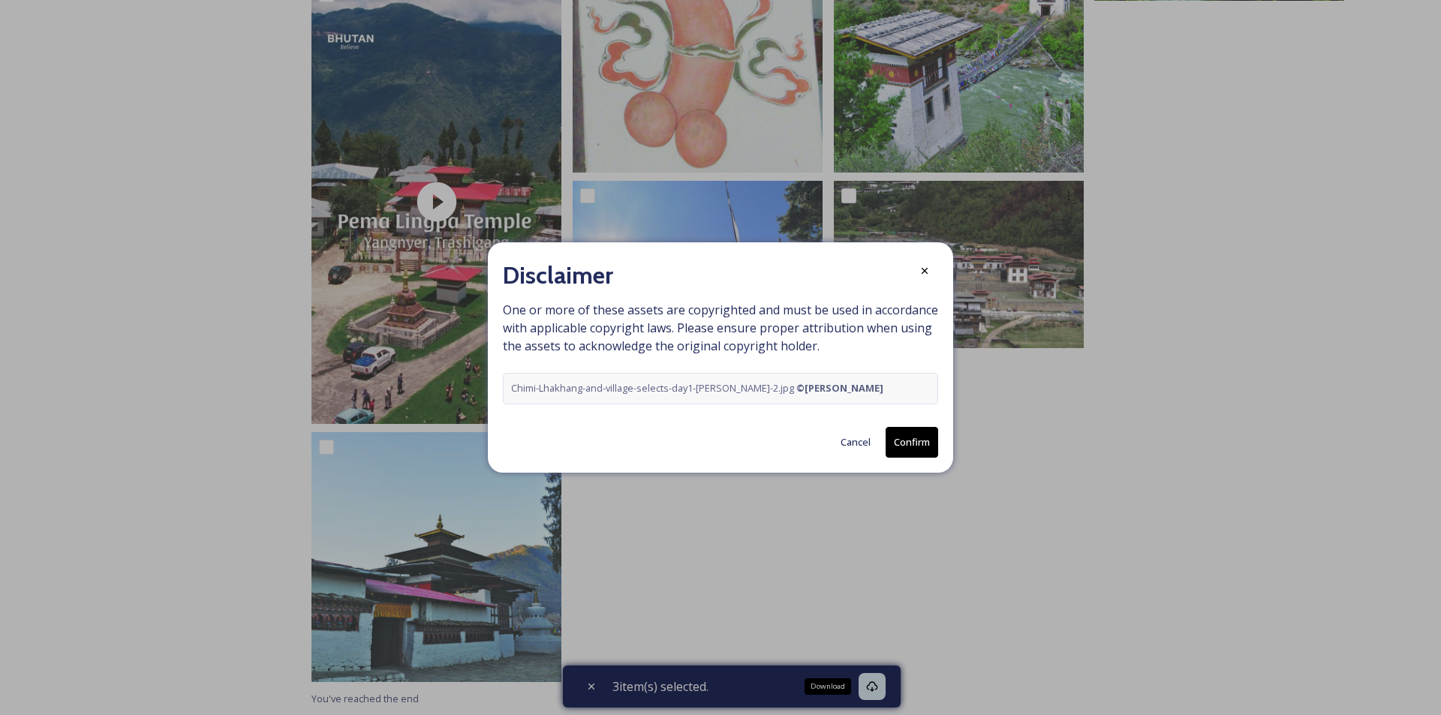
click at [917, 442] on button "Confirm" at bounding box center [912, 442] width 53 height 31
